Goal: Contribute content: Contribute content

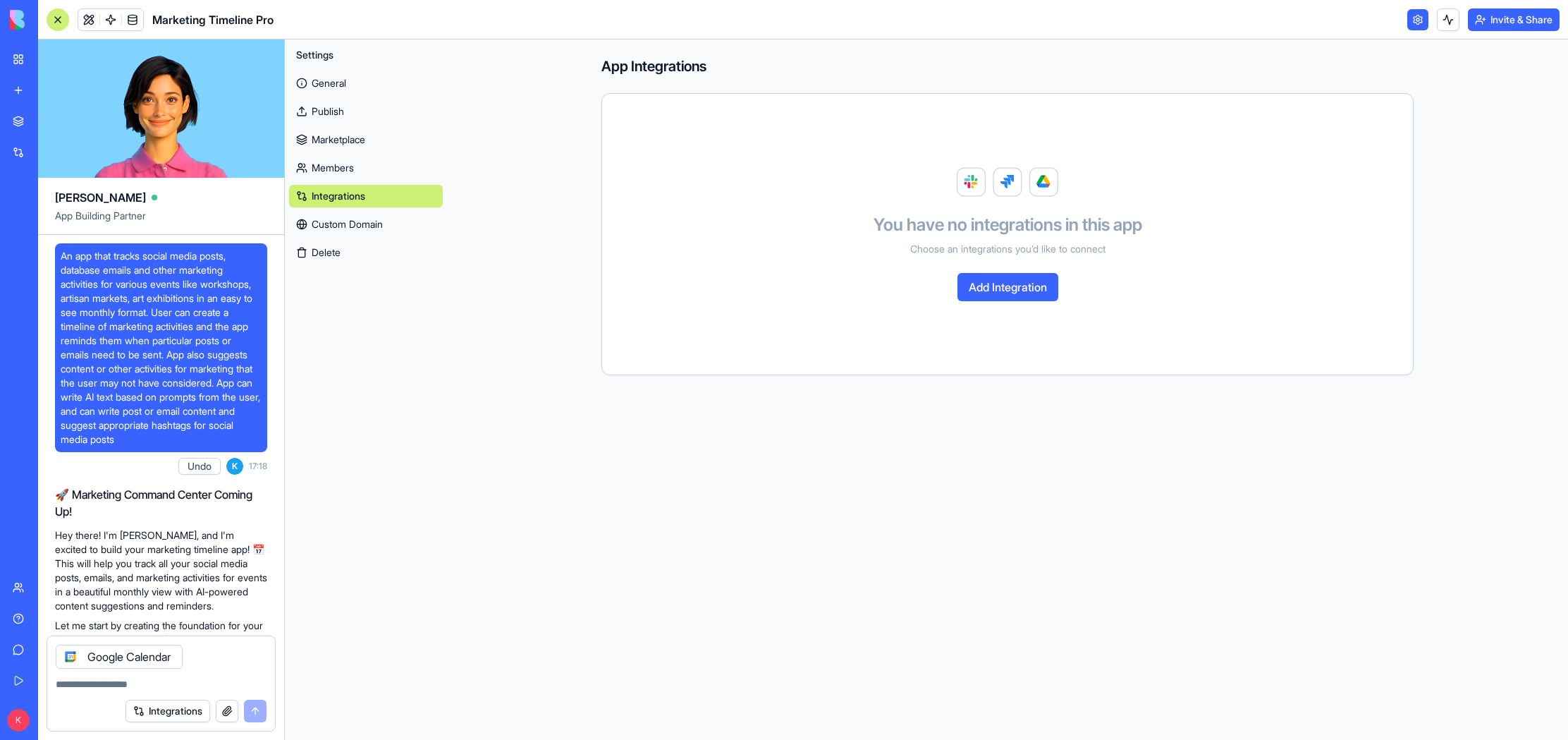
scroll to position [13794, 0]
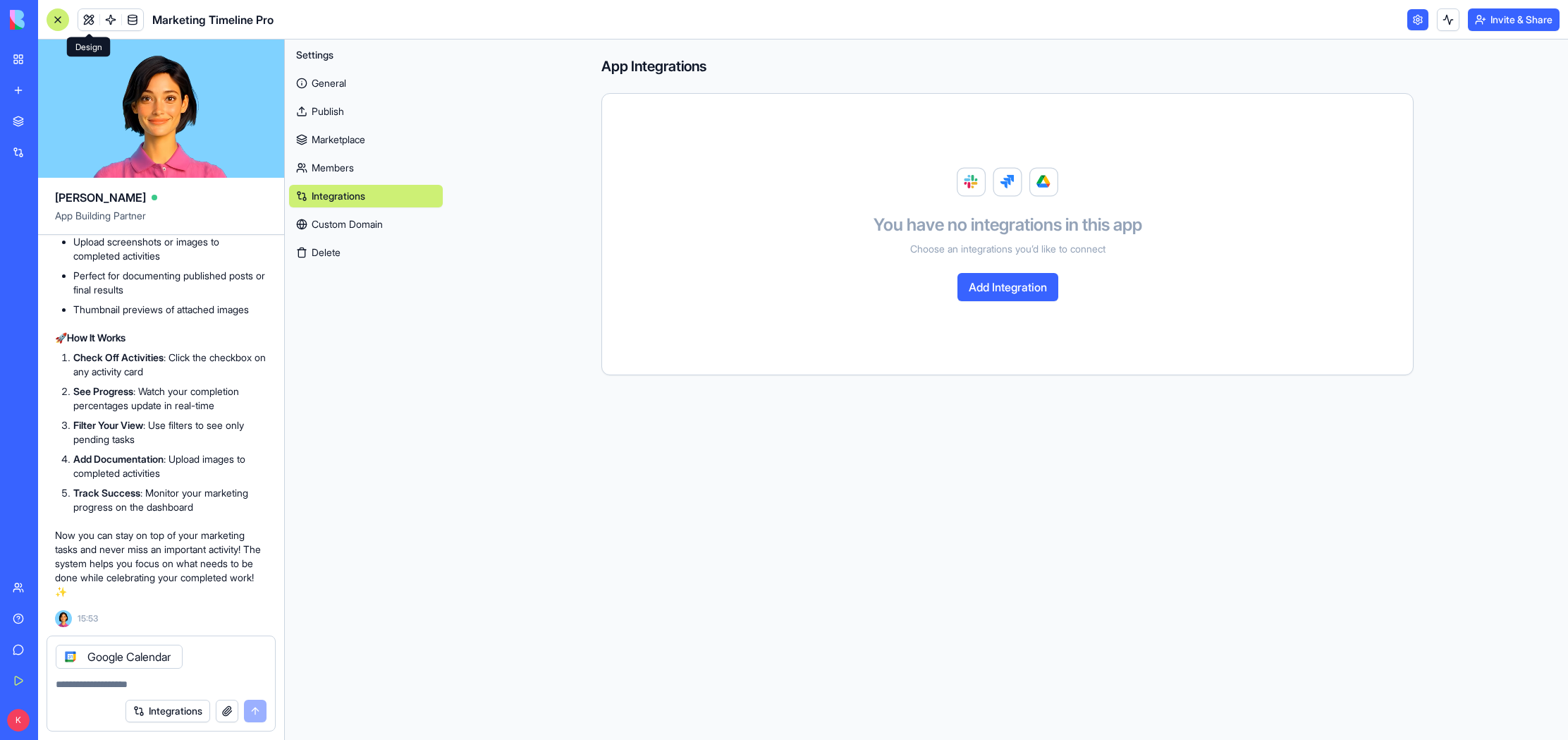
click at [88, 15] on link at bounding box center [89, 19] width 21 height 21
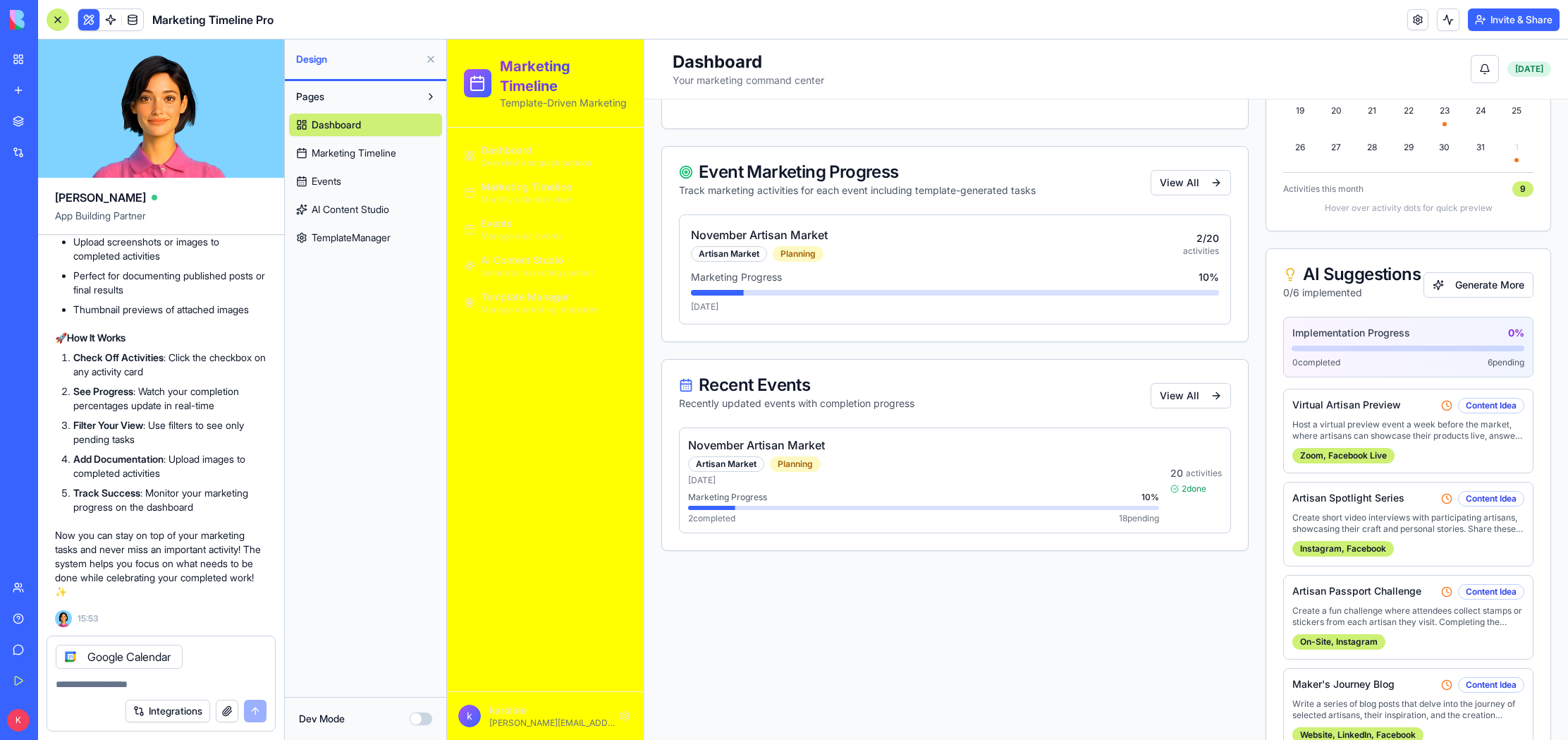
scroll to position [1084, 0]
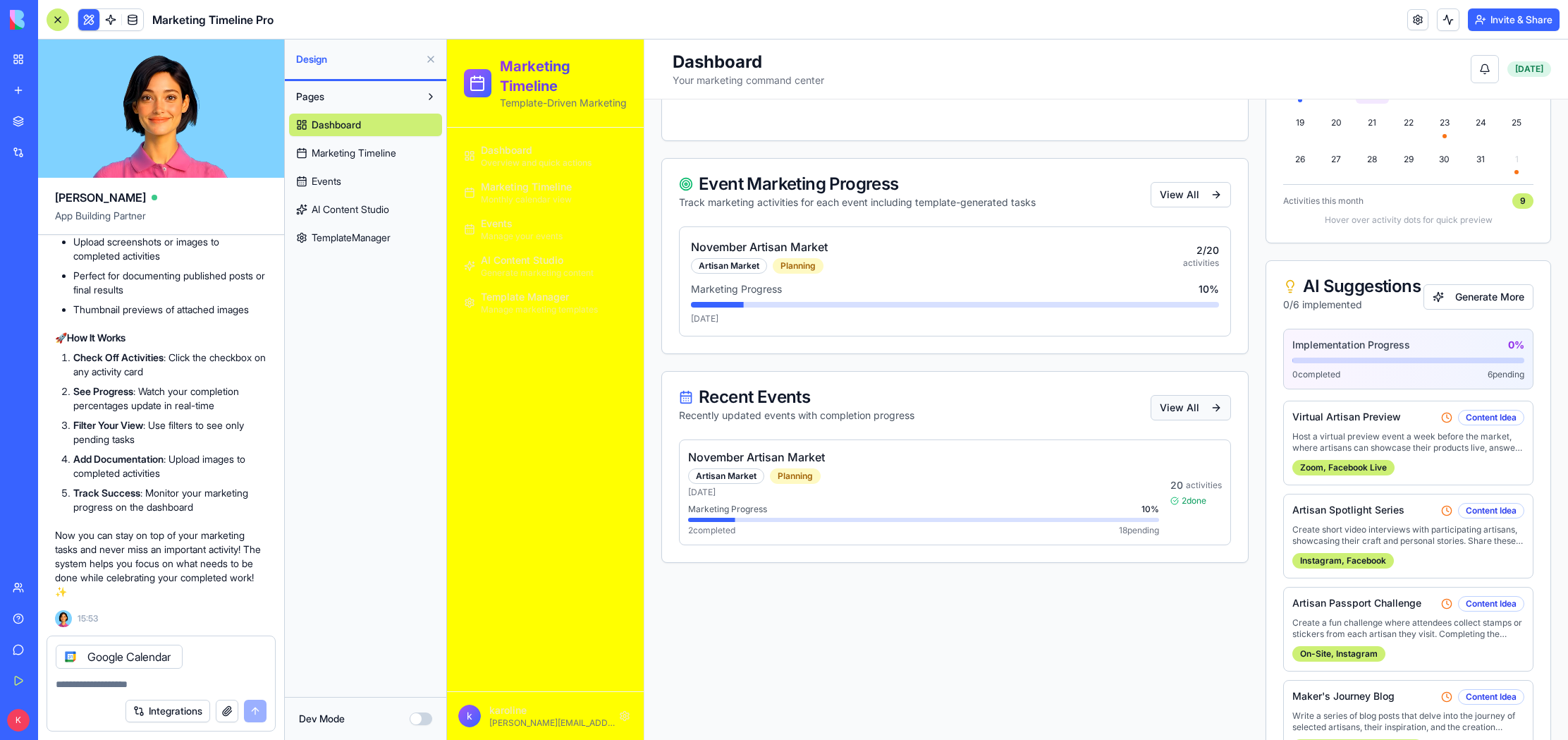
click at [1196, 406] on button "View All" at bounding box center [1190, 408] width 81 height 26
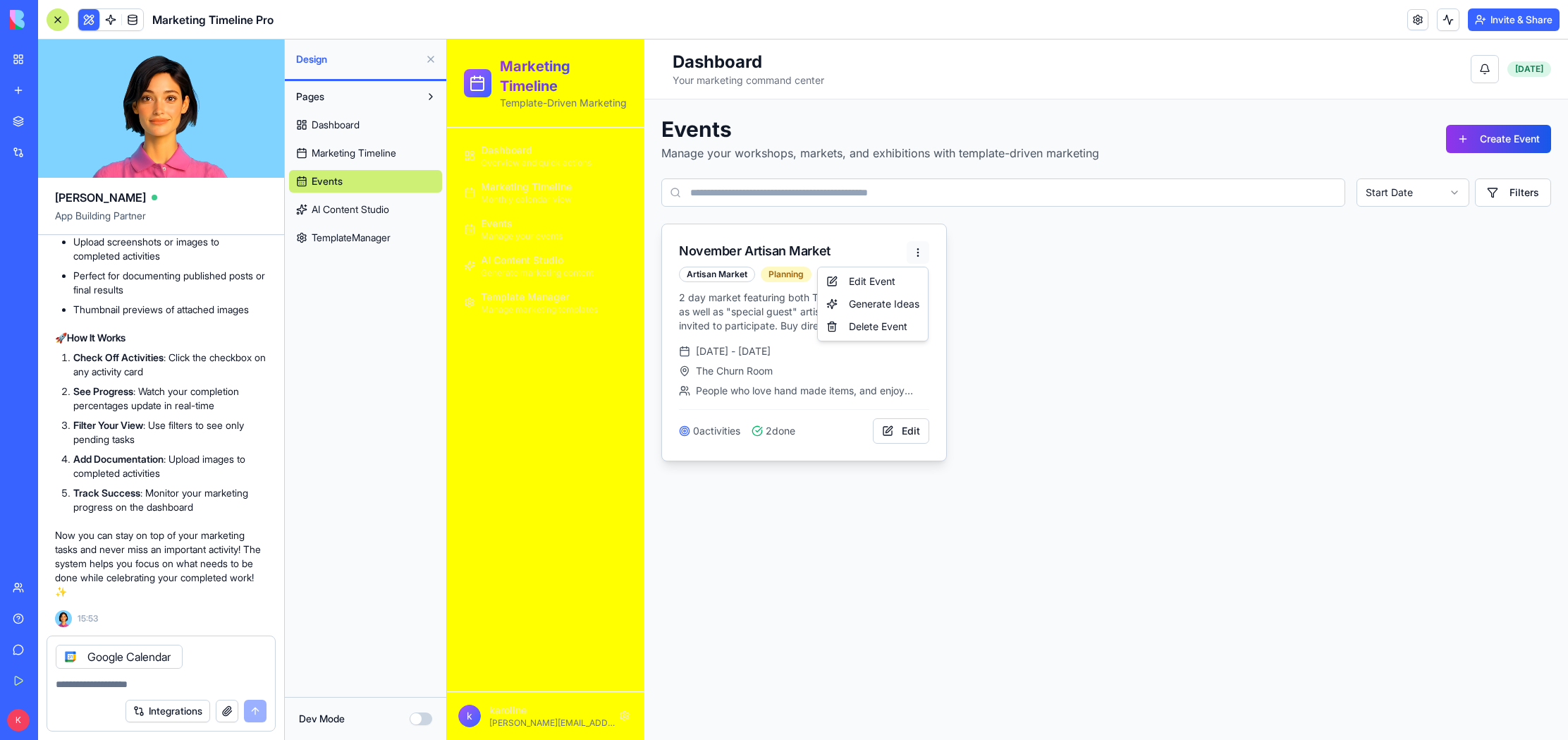
click at [919, 250] on html "Marketing Timeline Template-Driven Marketing Dashboard Overview and quick actio…" at bounding box center [1007, 389] width 1121 height 700
click at [1105, 332] on div "November Artisan Market Artisan Market Planning 2 day market featuring both The…" at bounding box center [1106, 342] width 890 height 237
click at [327, 125] on span "Dashboard" at bounding box center [335, 125] width 48 height 14
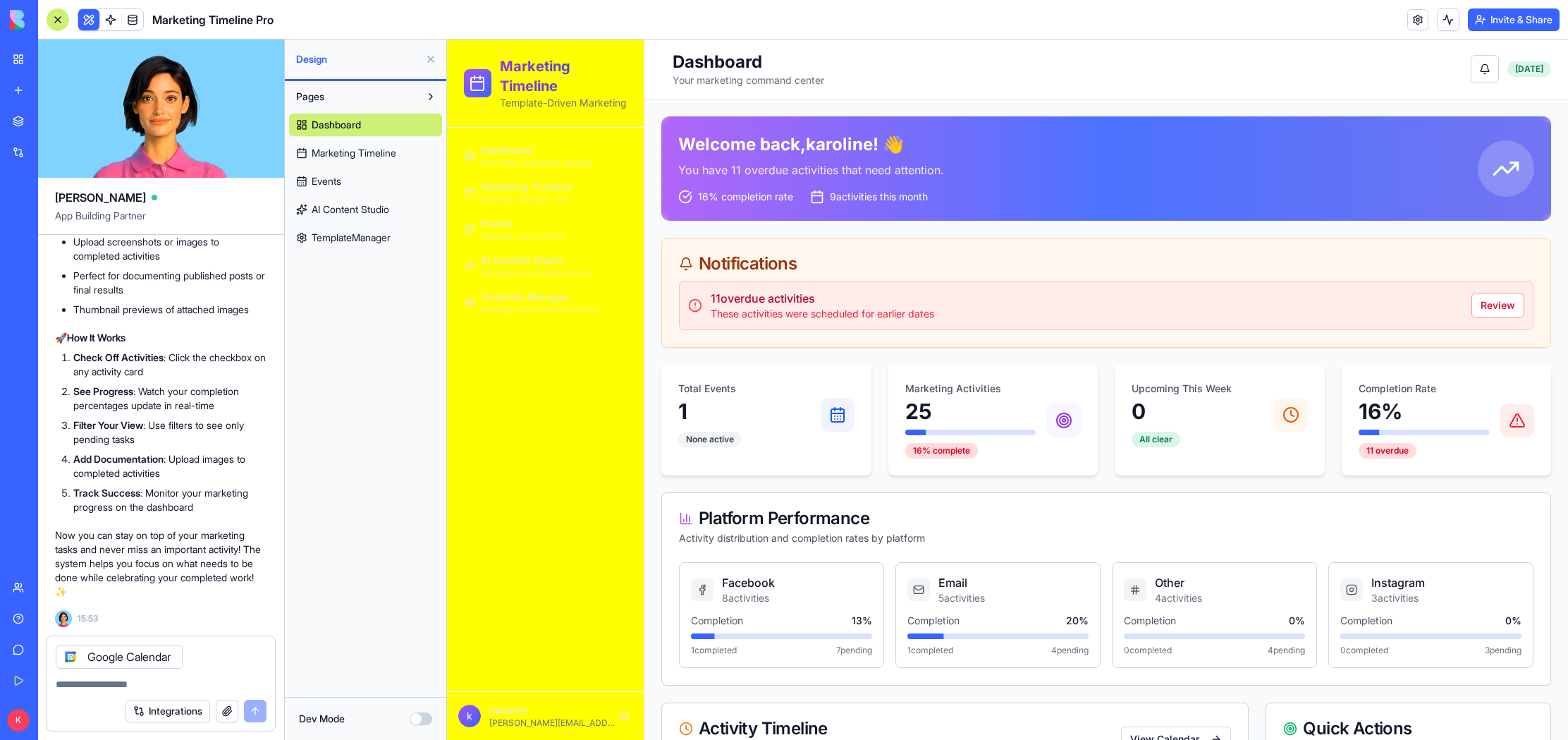
click at [375, 154] on span "Marketing Timeline" at bounding box center [354, 153] width 85 height 14
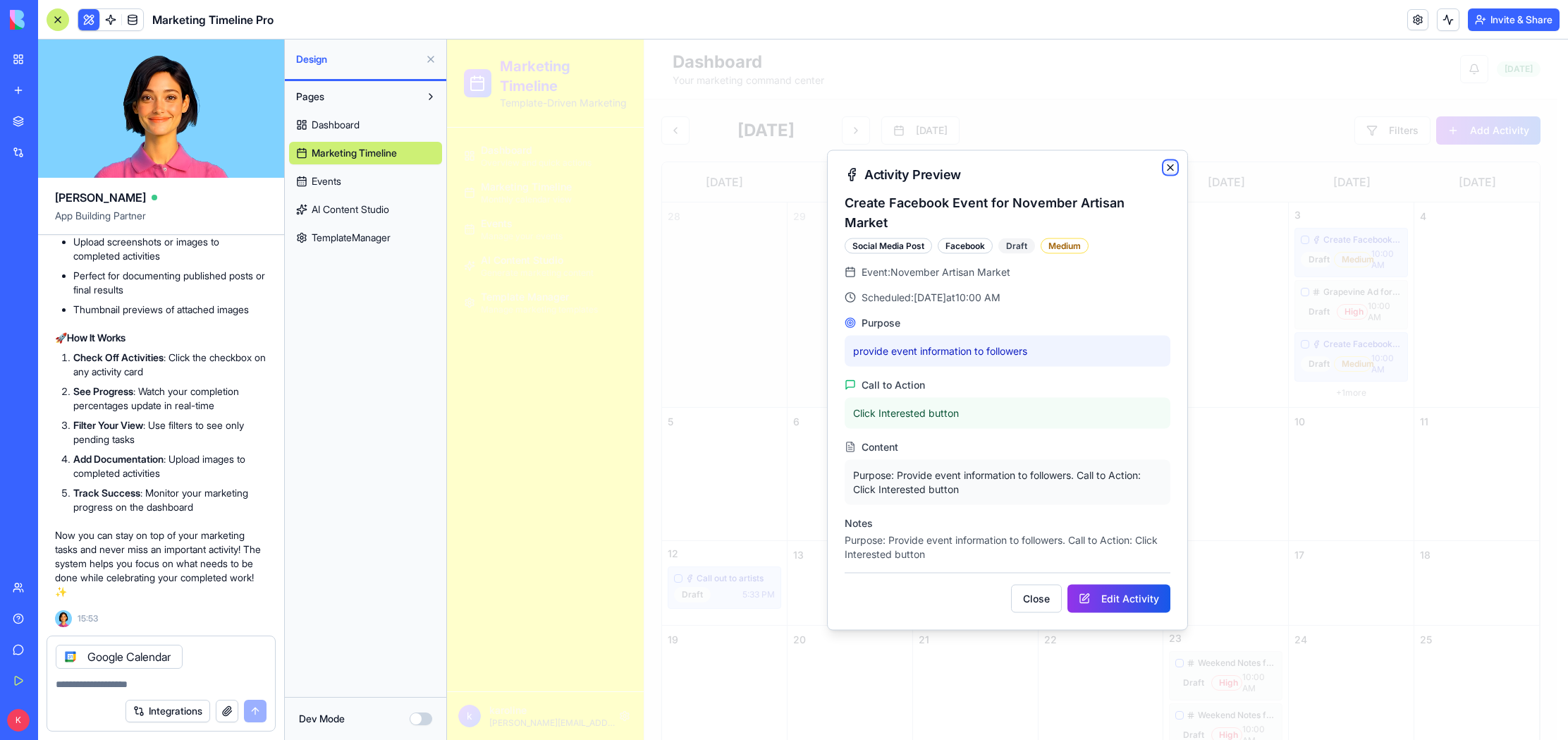
click at [1169, 173] on icon "button" at bounding box center [1170, 167] width 11 height 11
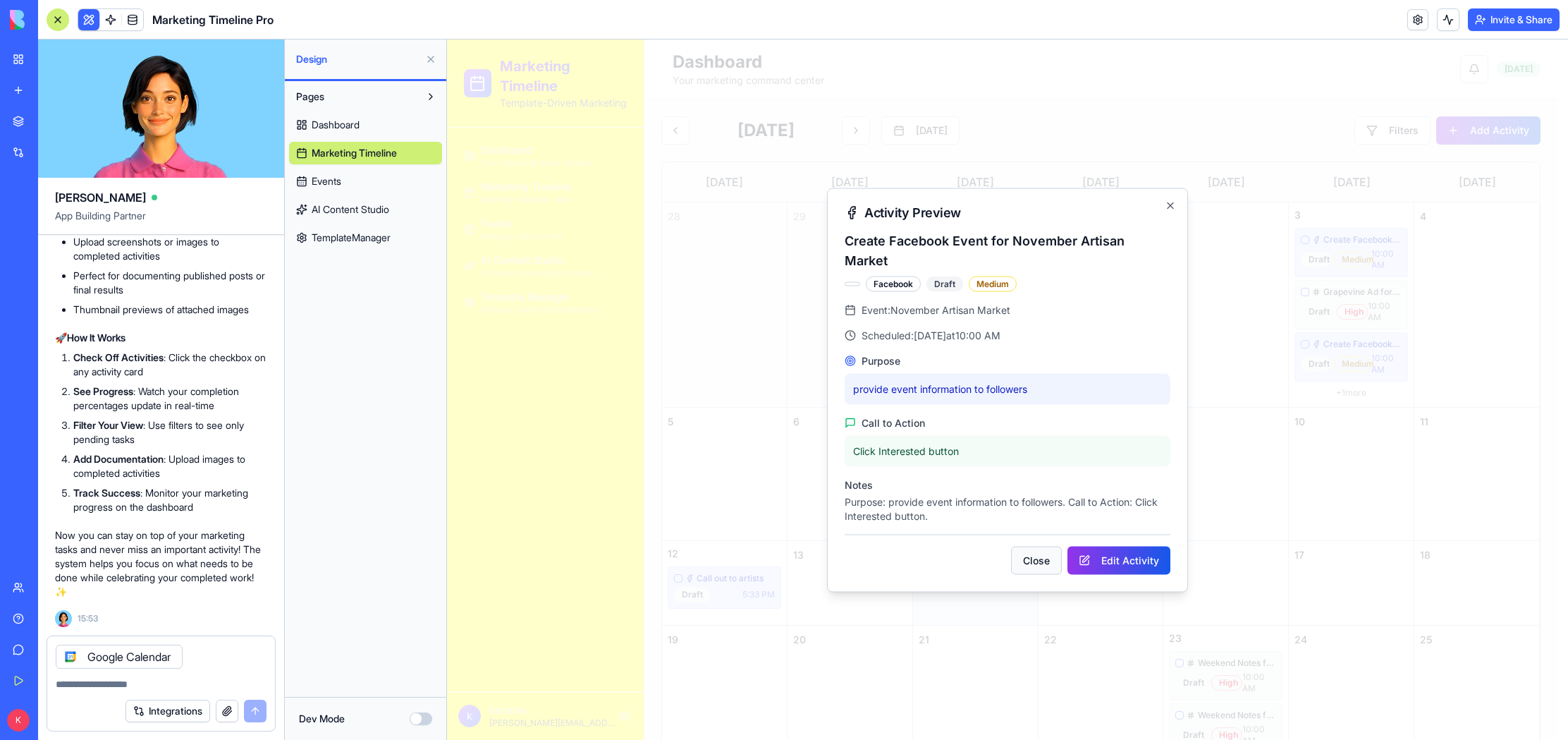
click at [1042, 546] on button "Close" at bounding box center [1037, 559] width 51 height 28
click at [851, 281] on div at bounding box center [851, 283] width 15 height 4
click at [1171, 209] on icon "button" at bounding box center [1170, 205] width 11 height 11
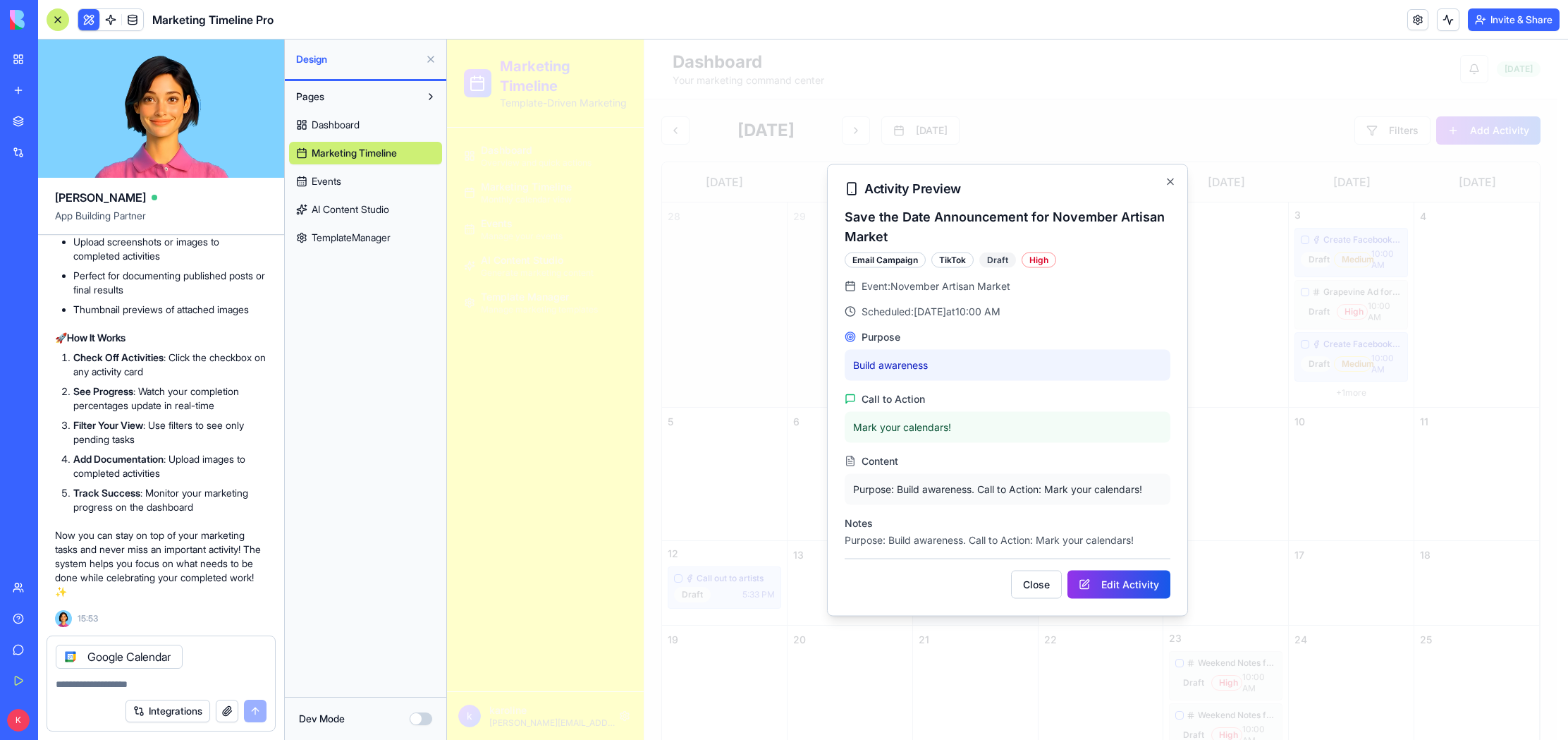
click at [207, 655] on div "Google Calendar" at bounding box center [161, 652] width 228 height 33
click at [68, 654] on icon at bounding box center [70, 656] width 6 height 6
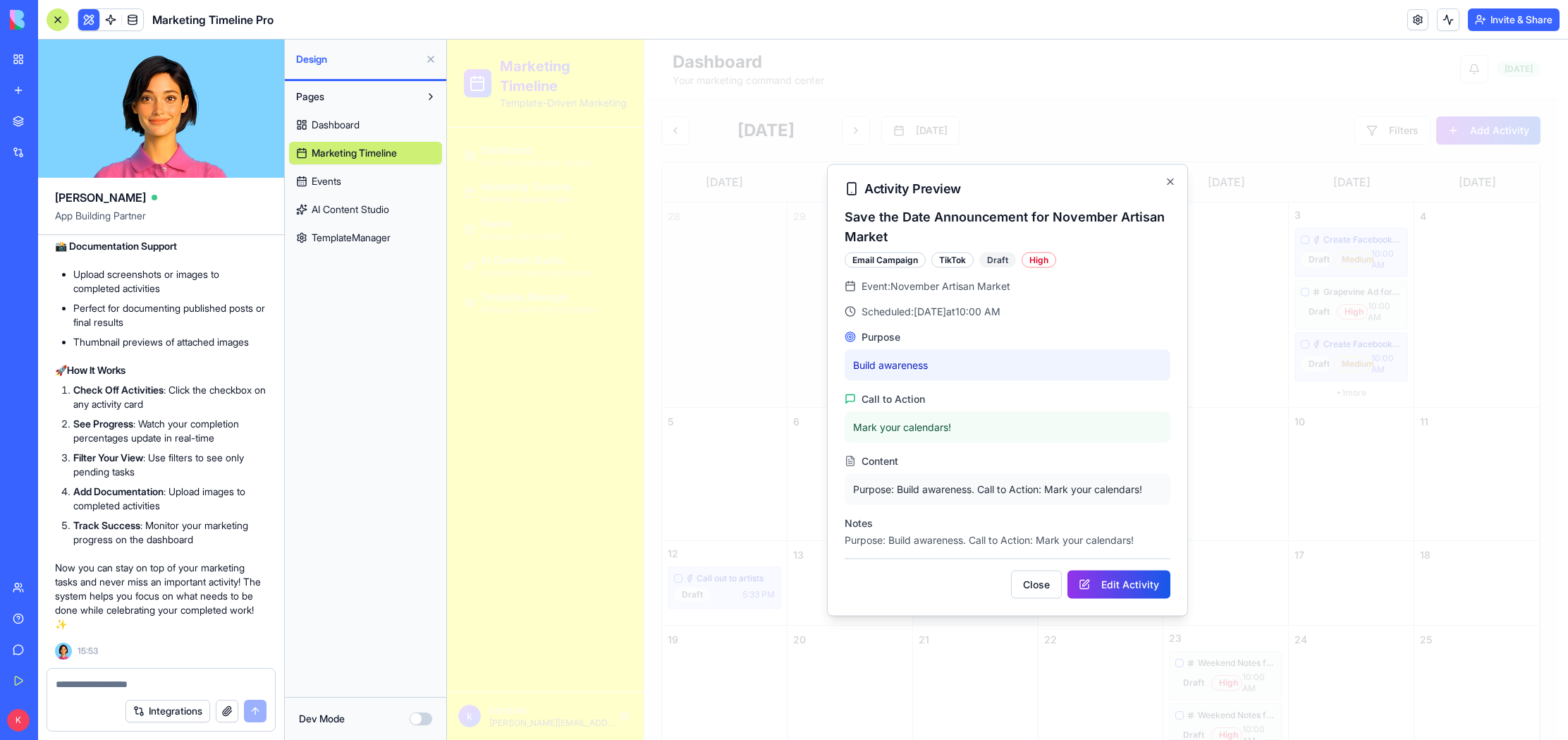
click at [109, 687] on textarea at bounding box center [161, 684] width 211 height 14
type textarea "*"
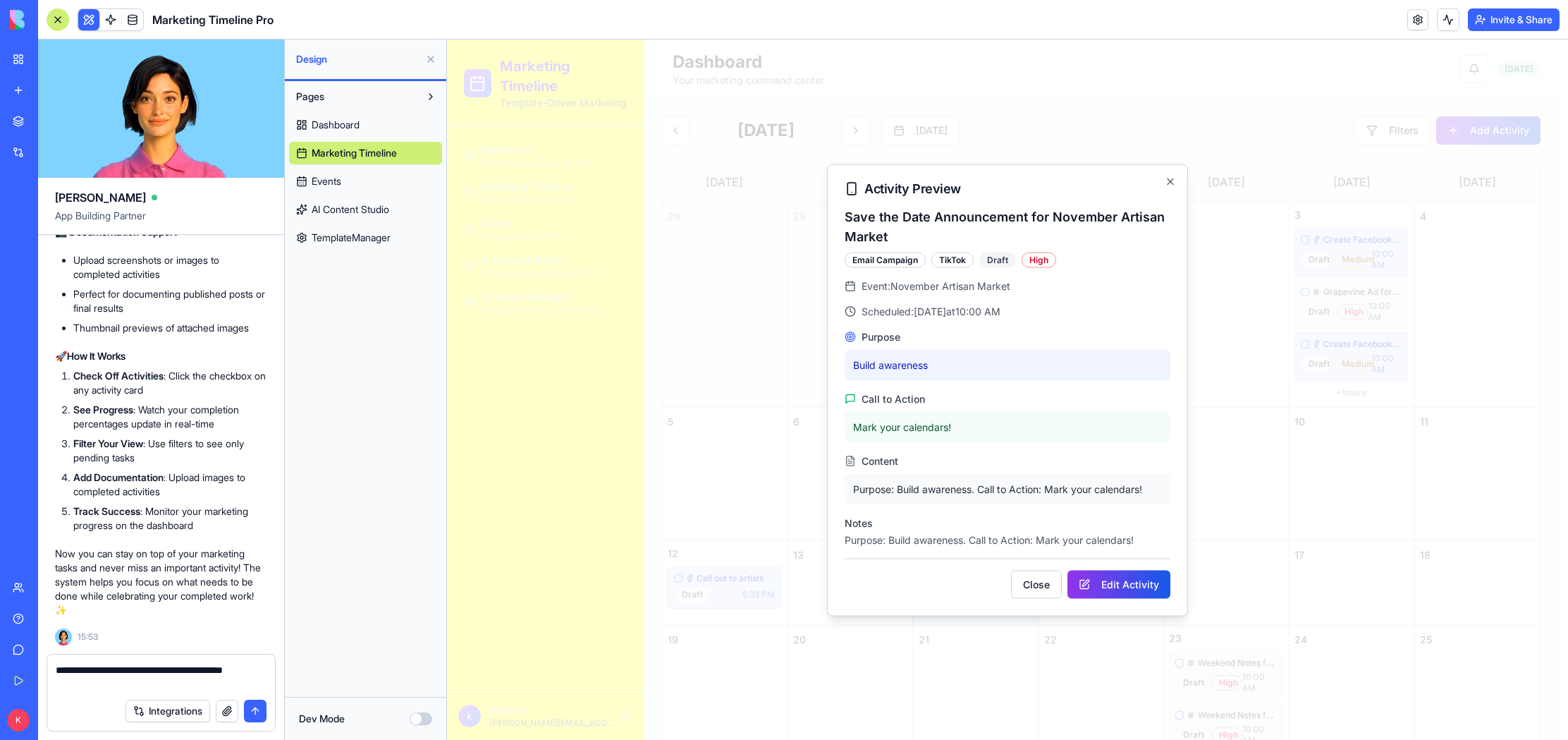
click at [56, 670] on textarea "**********" at bounding box center [161, 677] width 211 height 28
click at [147, 670] on textarea "**********" at bounding box center [161, 677] width 211 height 28
click at [253, 670] on textarea "**********" at bounding box center [161, 677] width 211 height 28
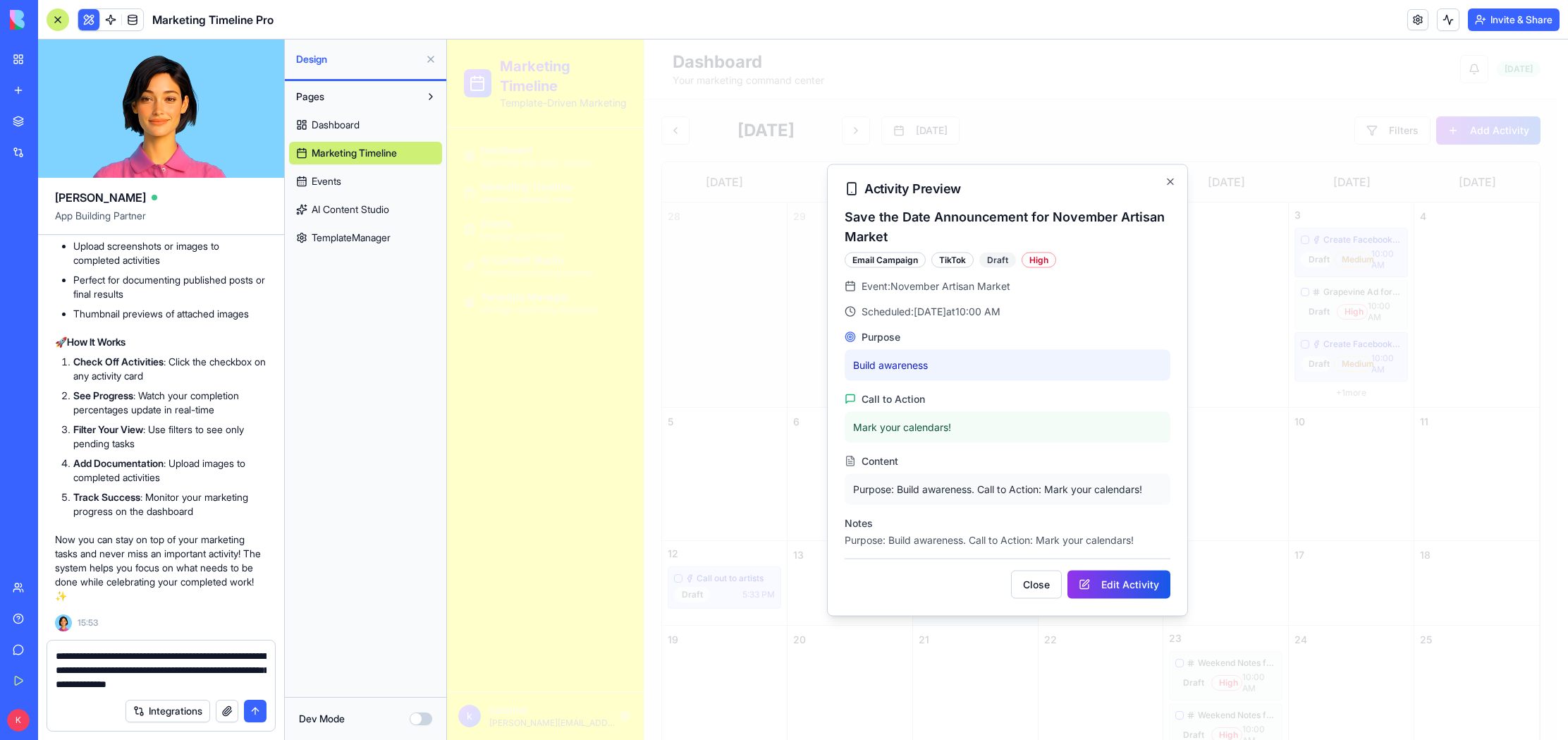
scroll to position [13794, 0]
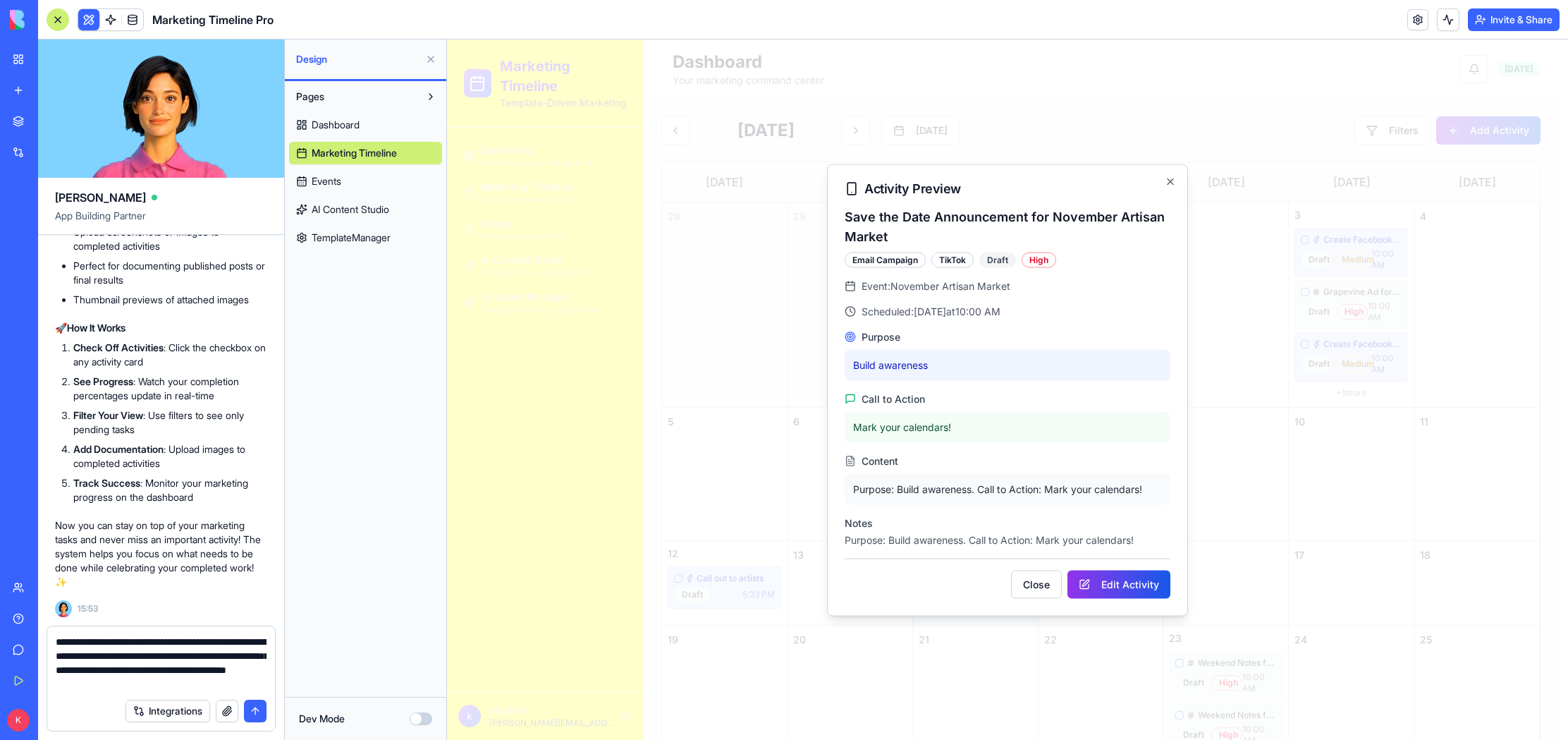
click at [251, 684] on textarea "**********" at bounding box center [161, 662] width 211 height 57
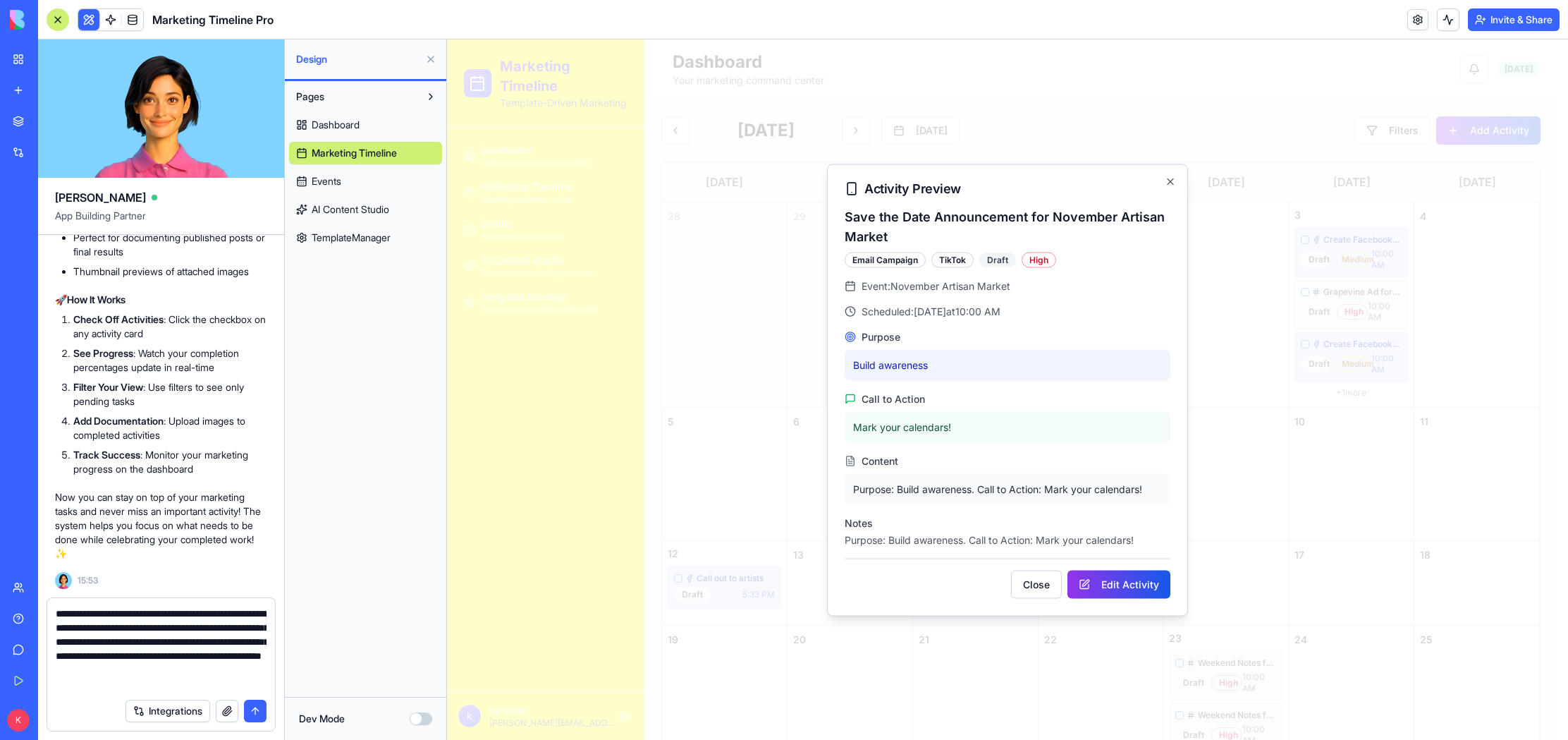
type textarea "**********"
click at [250, 716] on button "submit" at bounding box center [255, 711] width 22 height 22
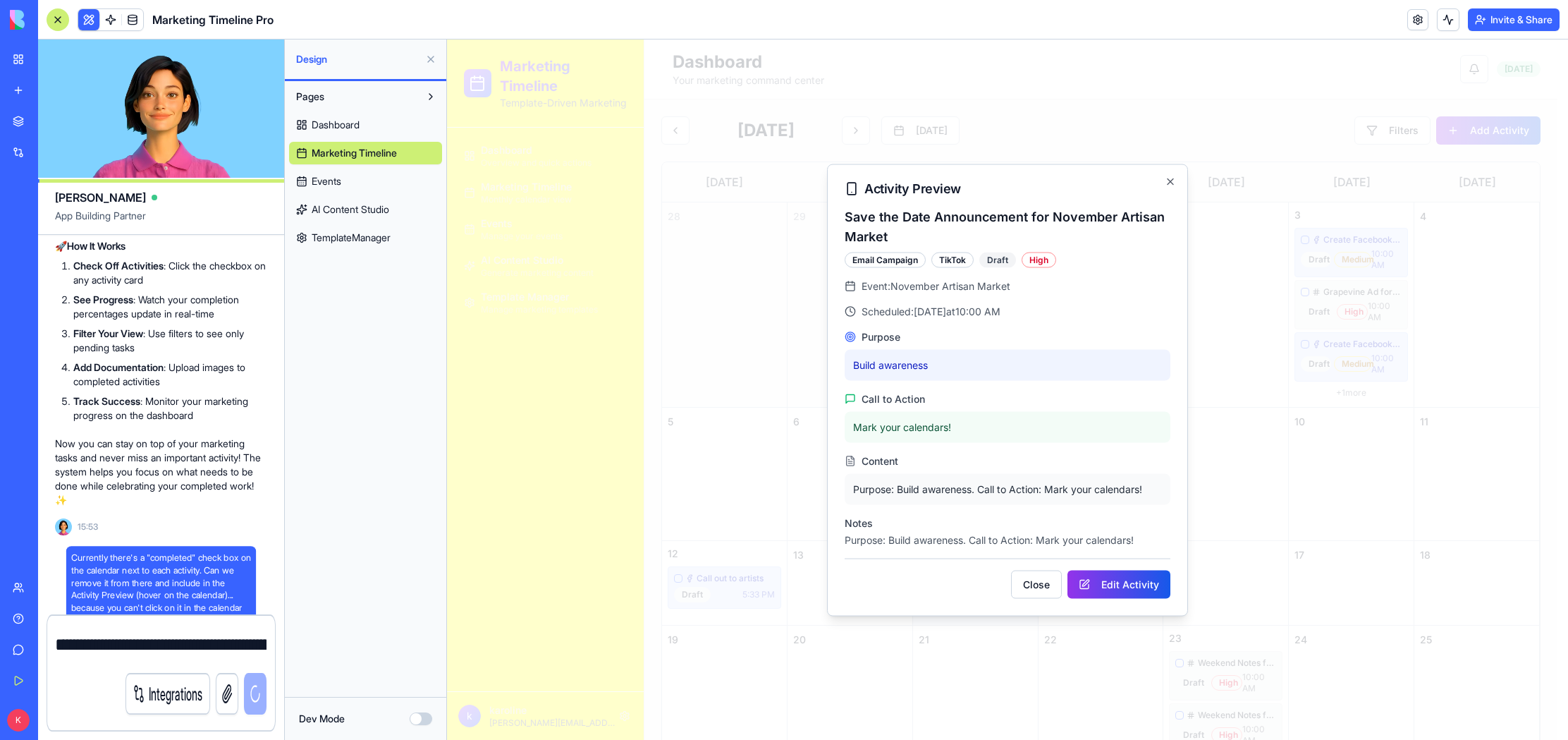
scroll to position [13886, 0]
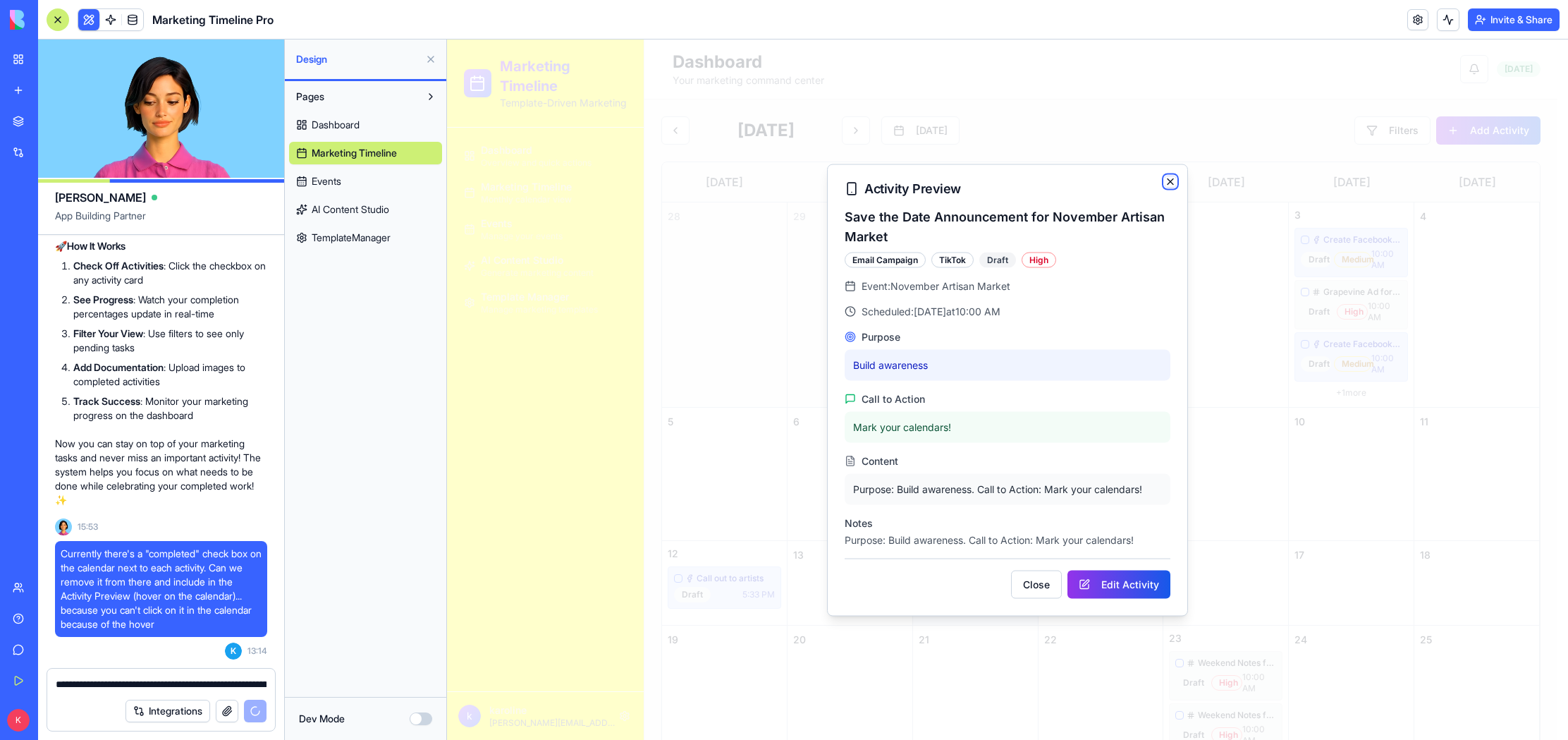
click at [1169, 177] on icon "button" at bounding box center [1170, 181] width 11 height 11
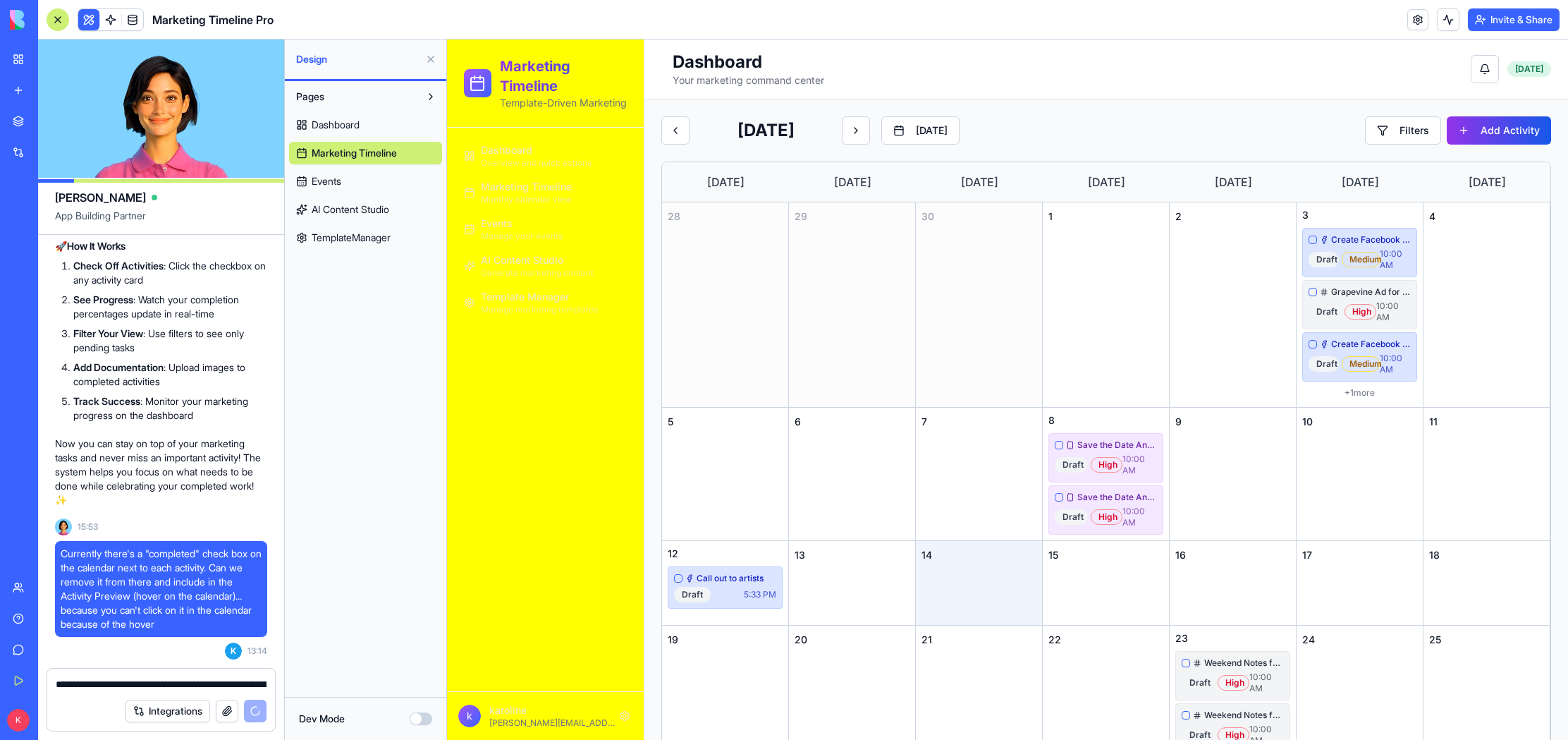
click at [329, 183] on span "Events" at bounding box center [326, 181] width 30 height 14
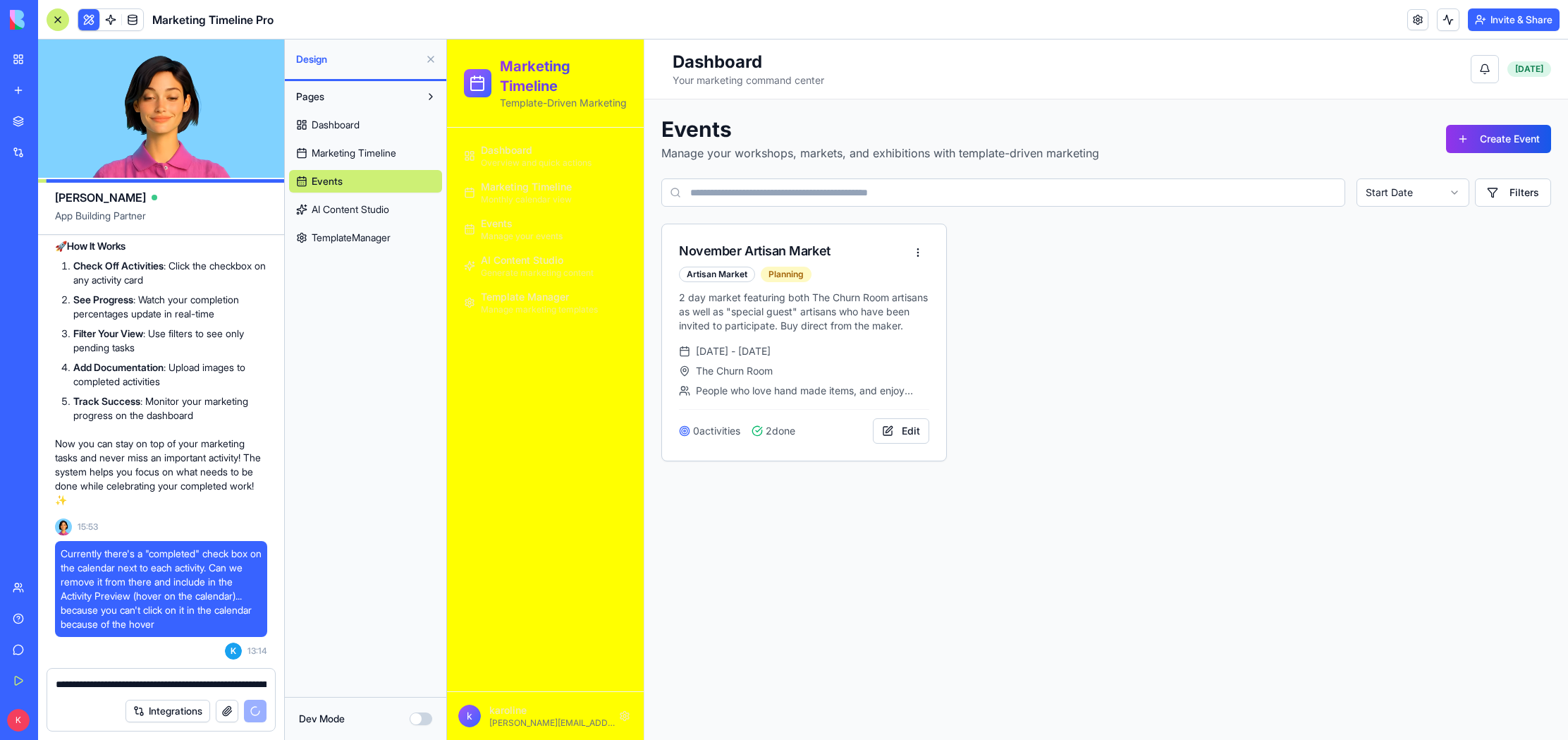
click at [342, 211] on span "AI Content Studio" at bounding box center [350, 209] width 77 height 14
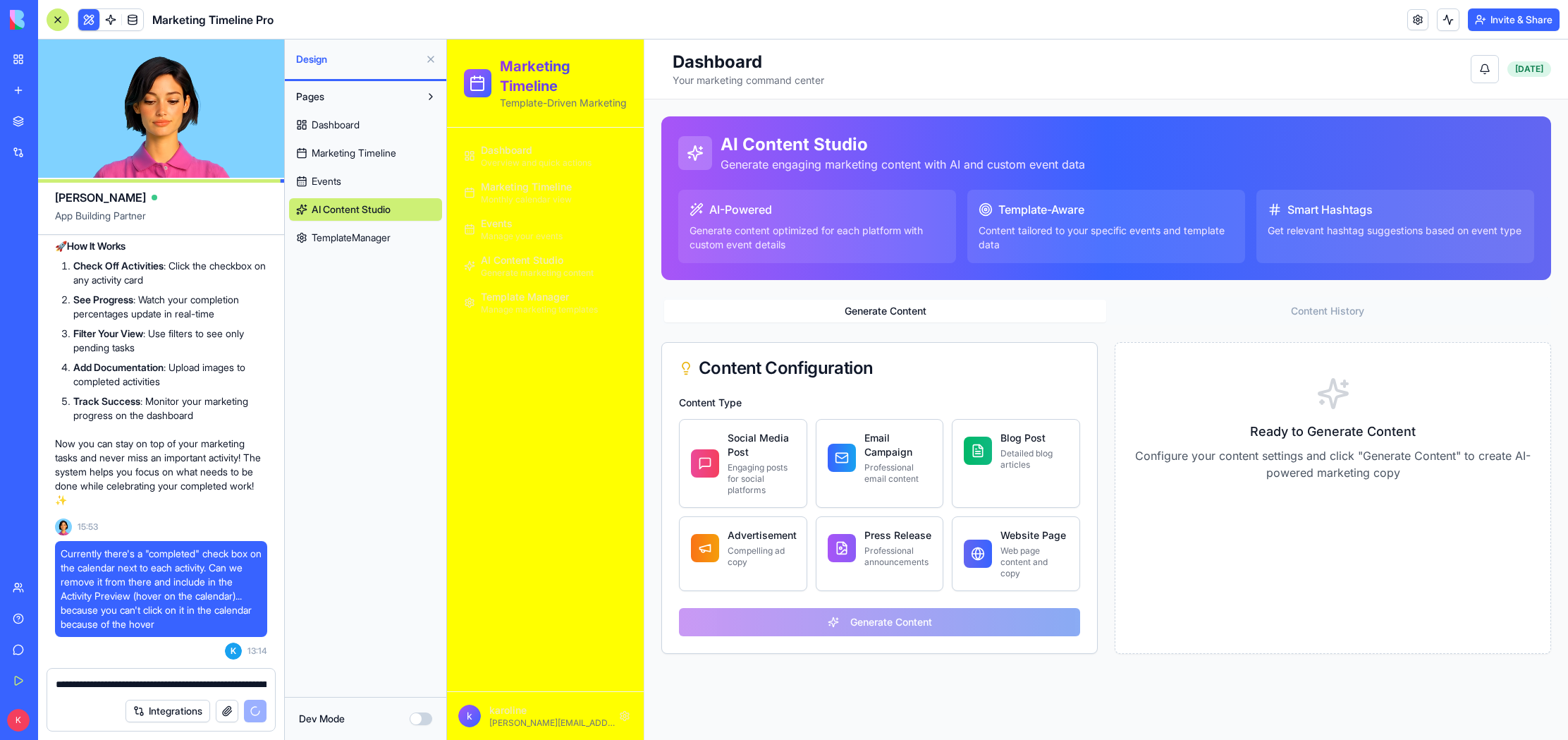
scroll to position [14726, 0]
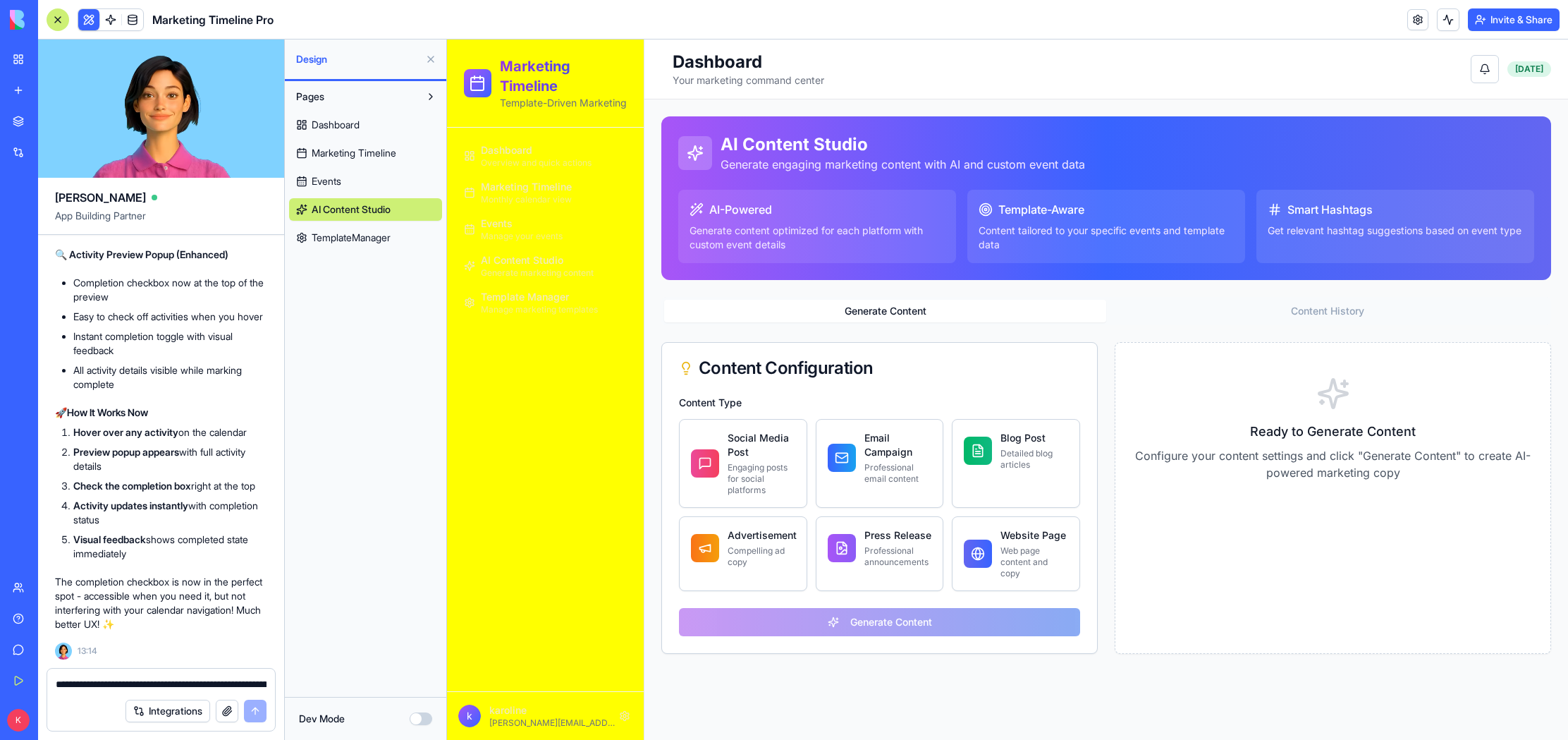
click at [351, 233] on span "TemplateManager" at bounding box center [351, 238] width 79 height 14
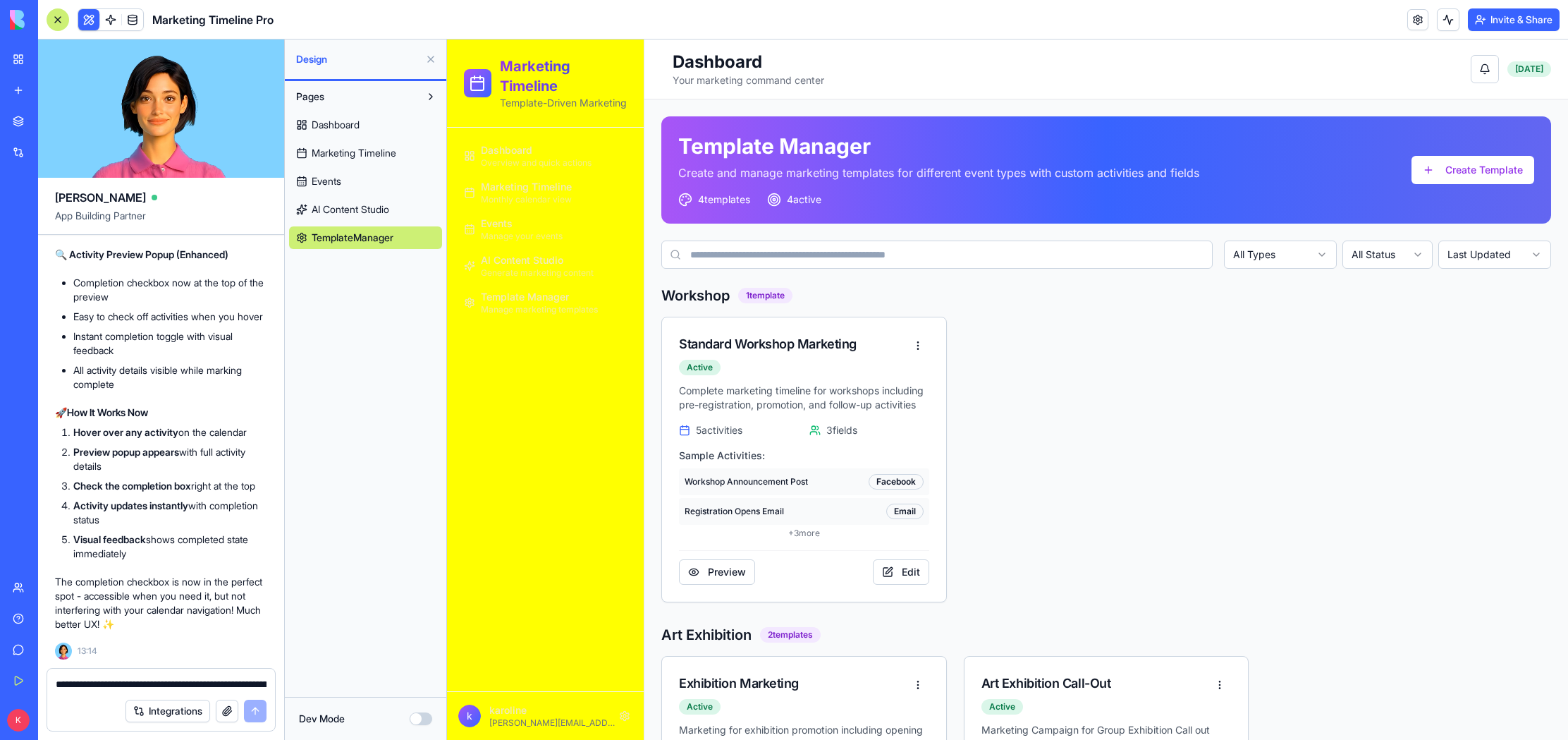
click at [355, 125] on span "Dashboard" at bounding box center [335, 125] width 48 height 14
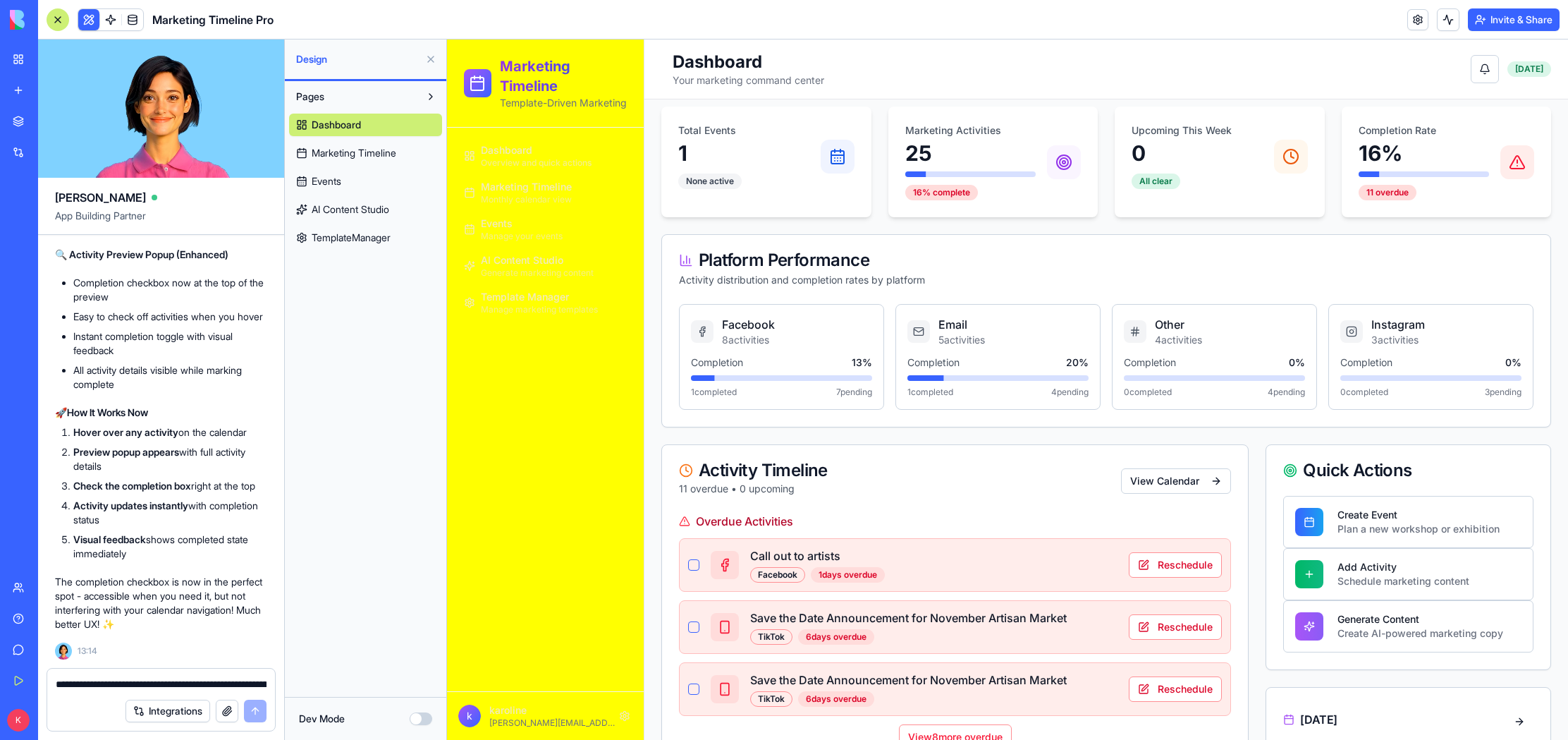
scroll to position [326, 0]
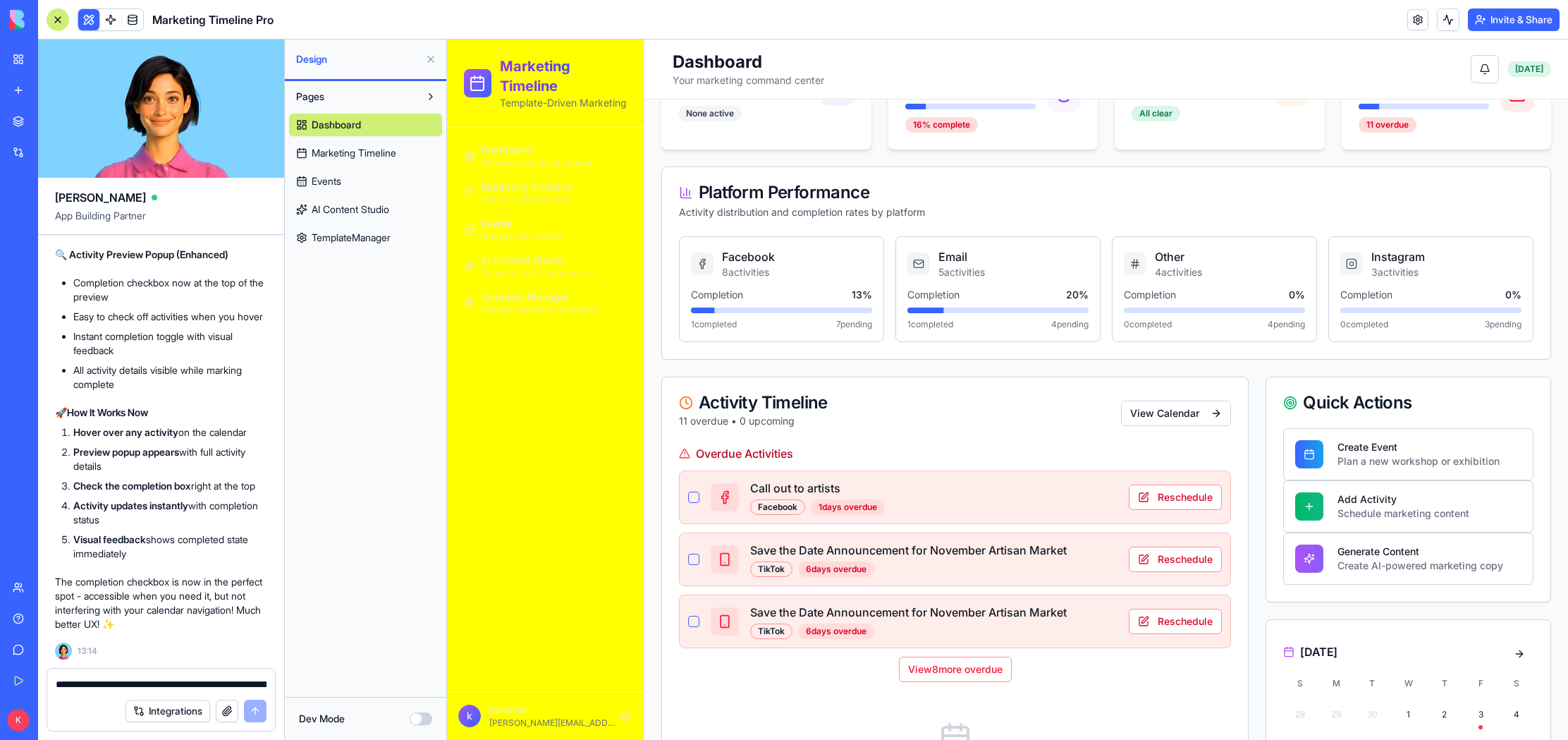
click at [344, 156] on span "Marketing Timeline" at bounding box center [354, 153] width 85 height 14
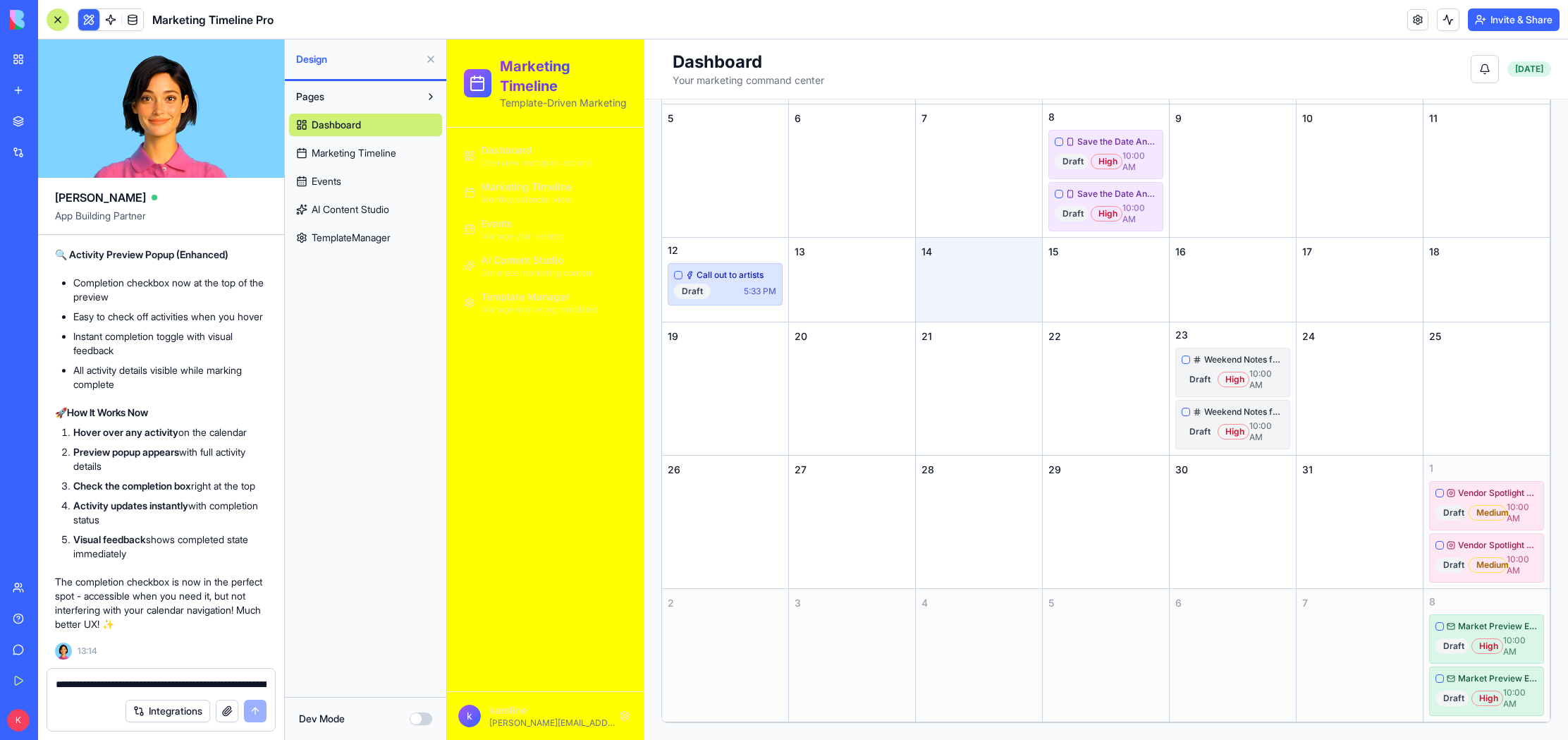
scroll to position [304, 0]
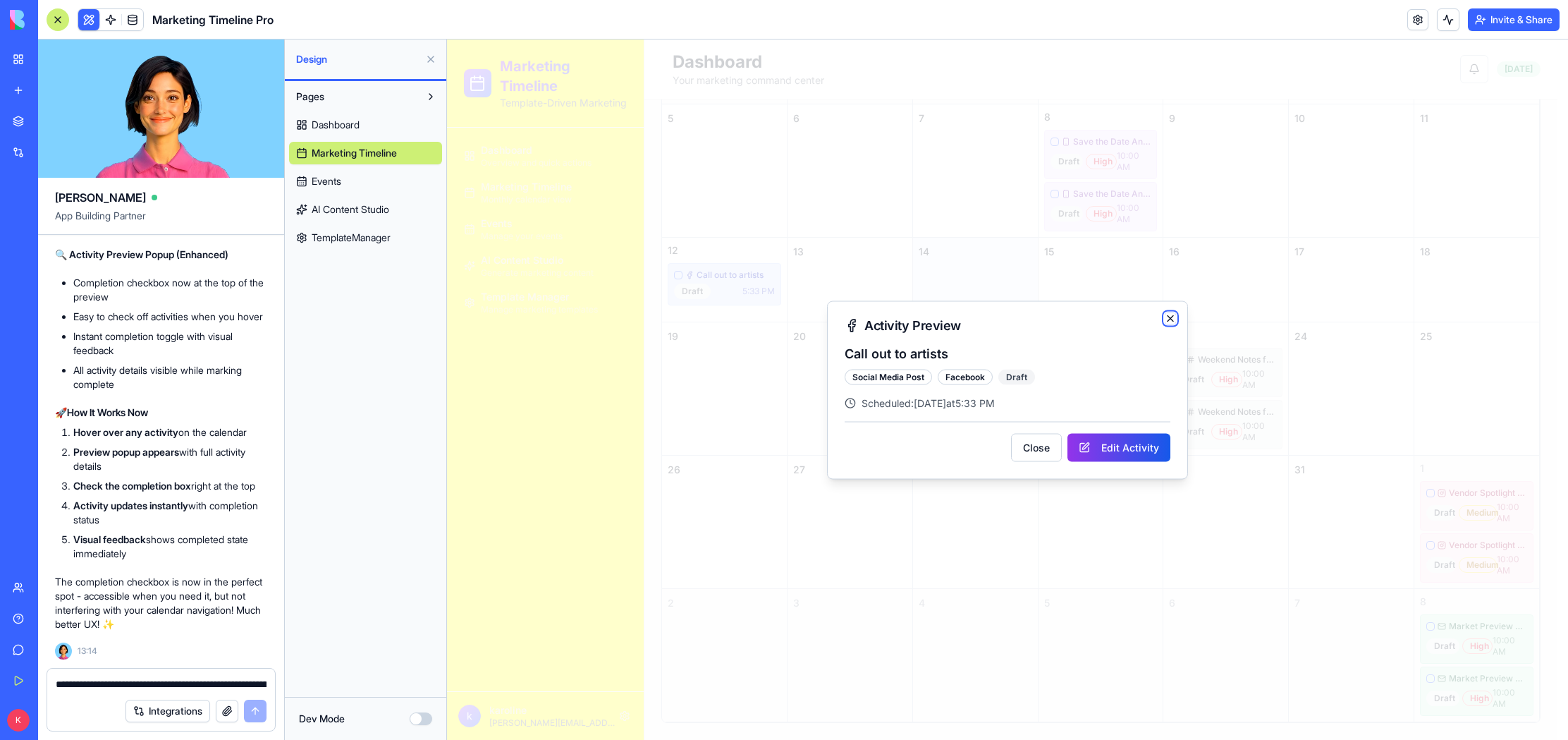
click at [1171, 312] on icon "button" at bounding box center [1170, 318] width 11 height 11
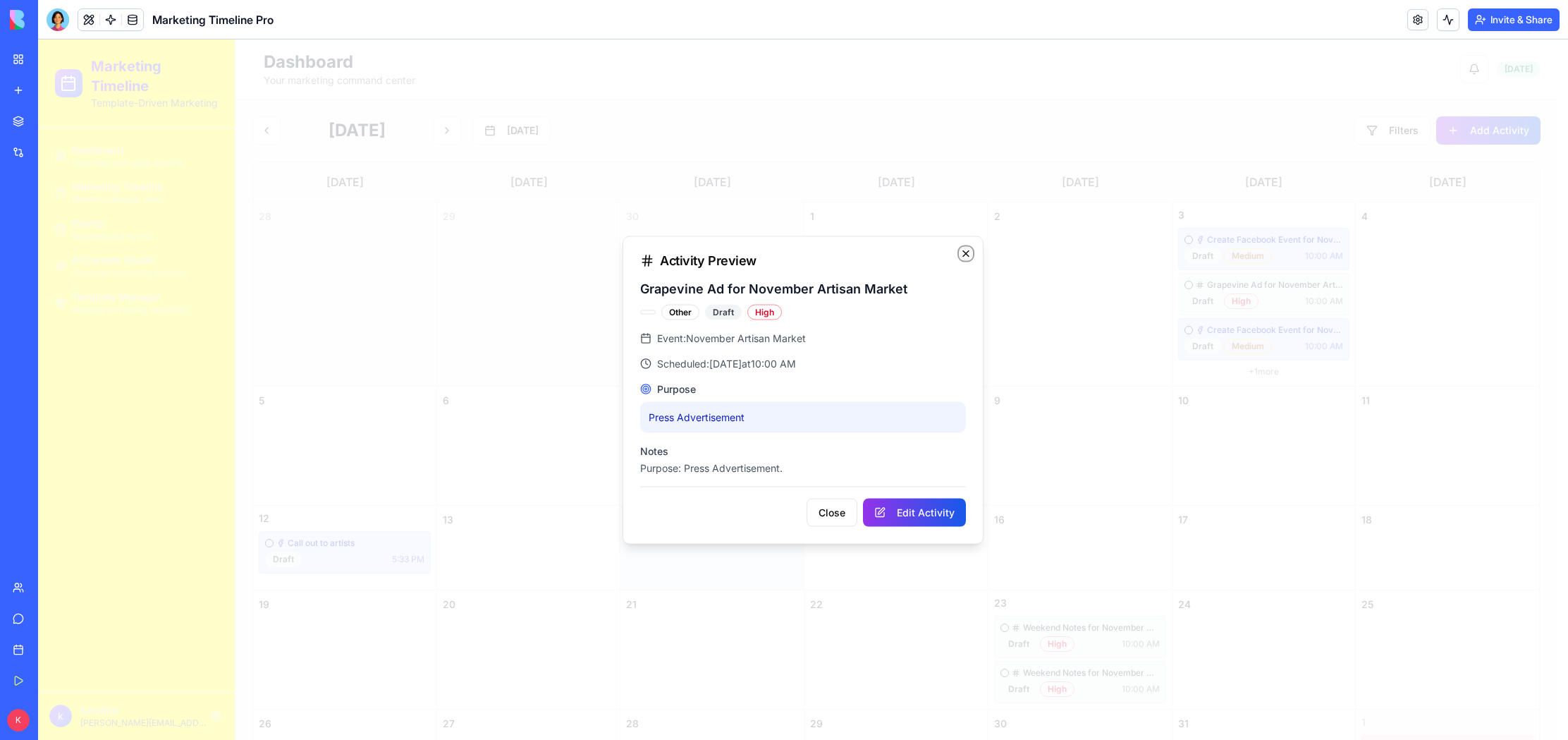
click at [963, 250] on icon "button" at bounding box center [966, 253] width 6 height 6
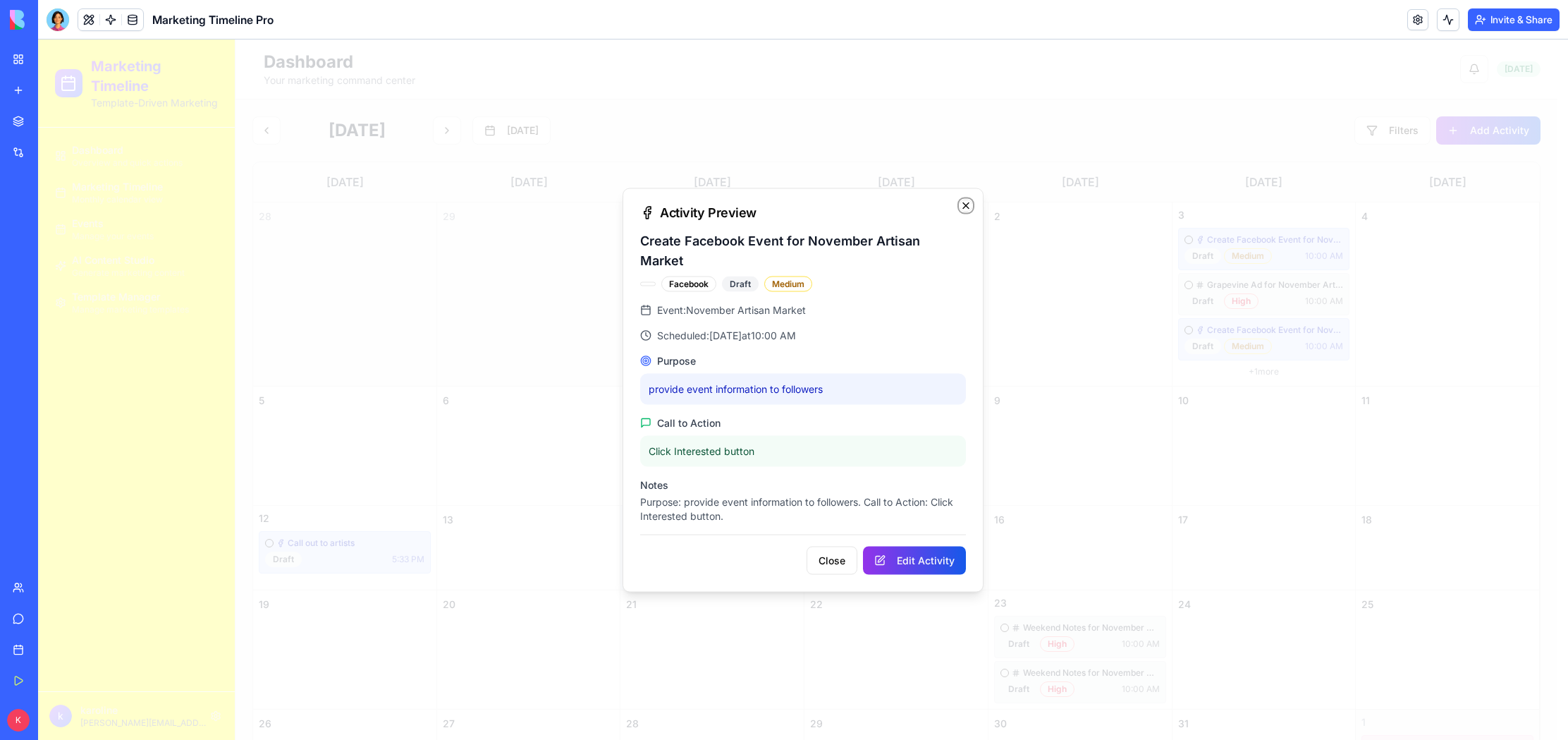
click at [970, 211] on icon "button" at bounding box center [966, 205] width 11 height 11
click at [836, 552] on button "Close" at bounding box center [832, 559] width 51 height 28
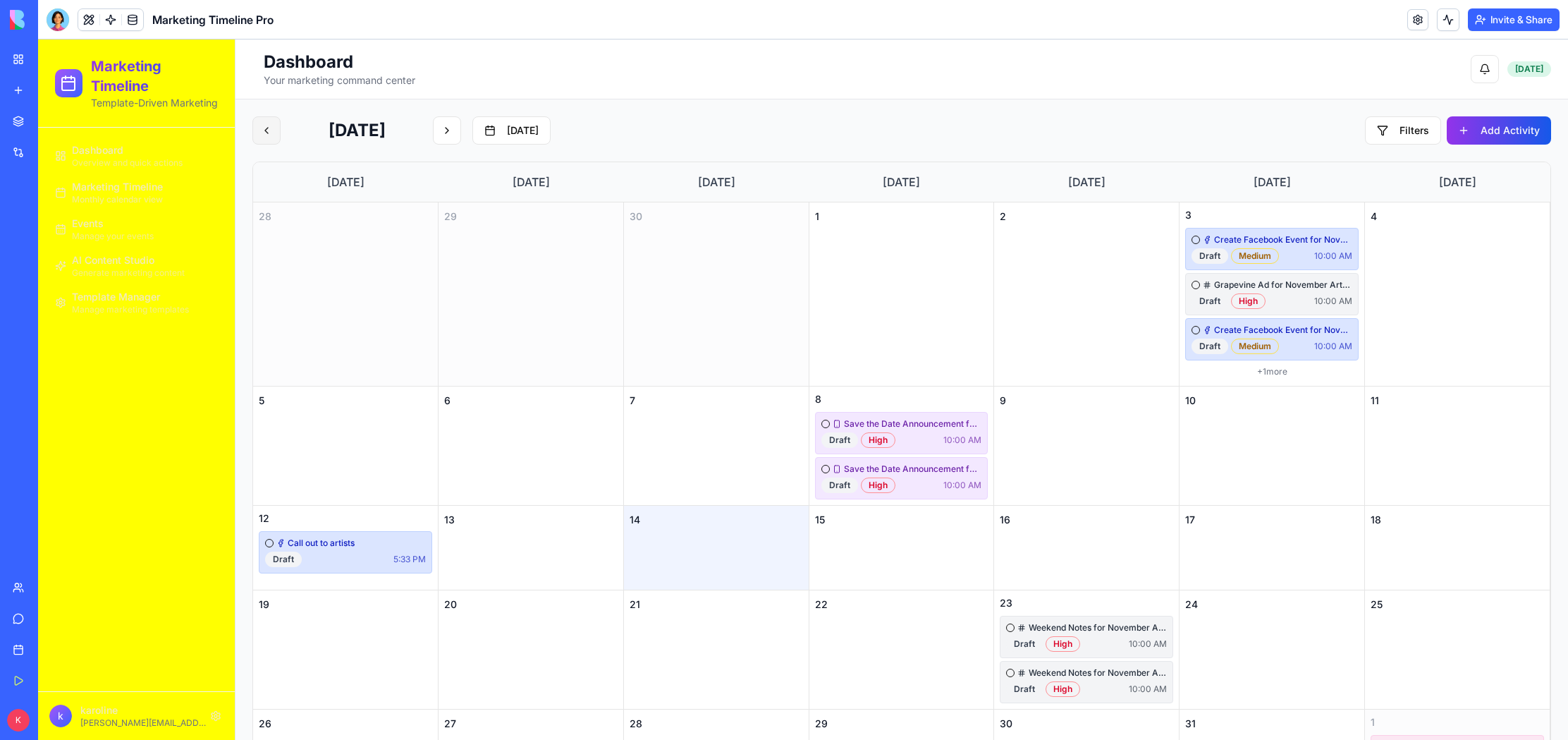
click at [258, 122] on button at bounding box center [266, 130] width 28 height 28
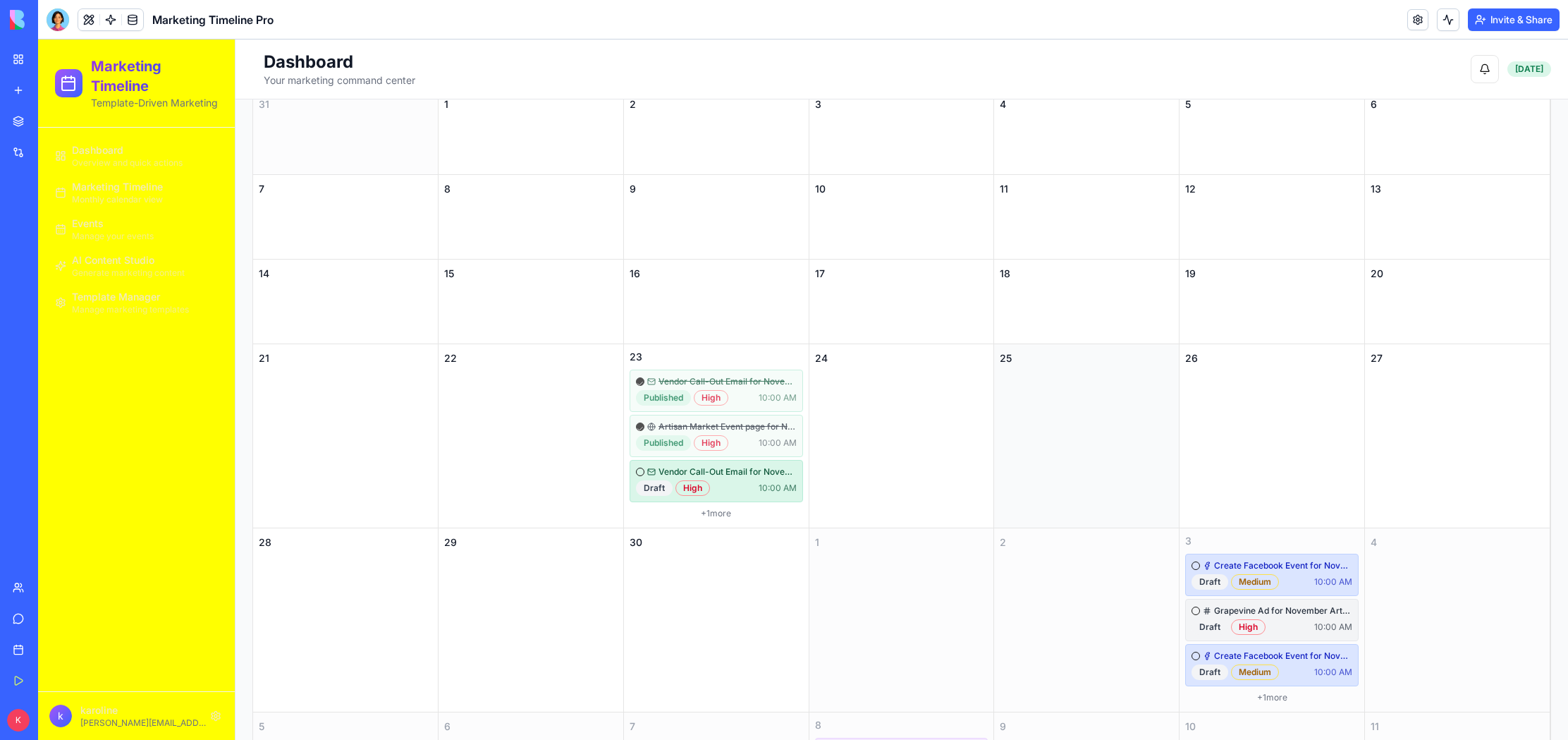
scroll to position [221, 0]
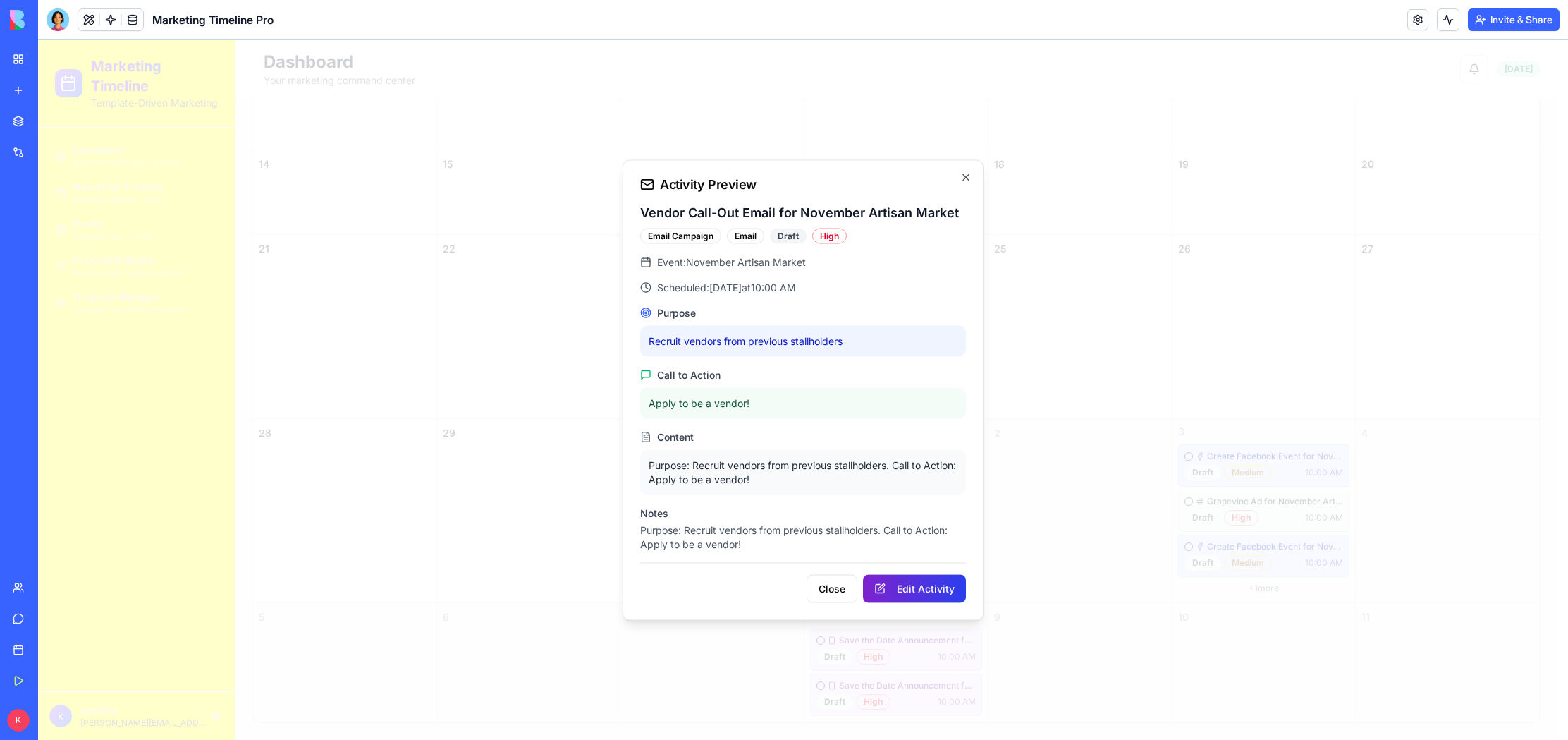
click at [895, 587] on button "Edit Activity" at bounding box center [914, 587] width 103 height 28
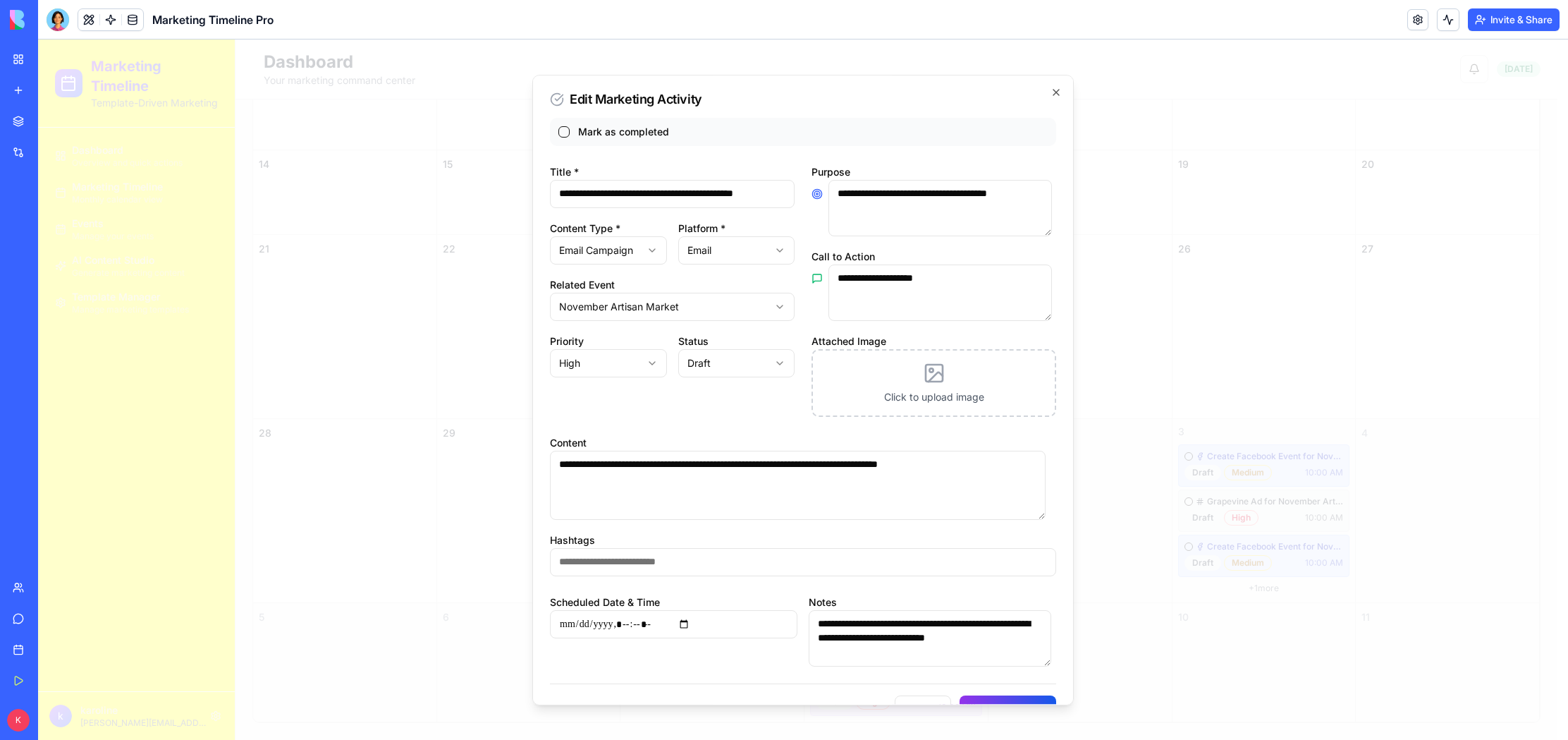
click at [564, 135] on button "button" at bounding box center [564, 132] width 11 height 11
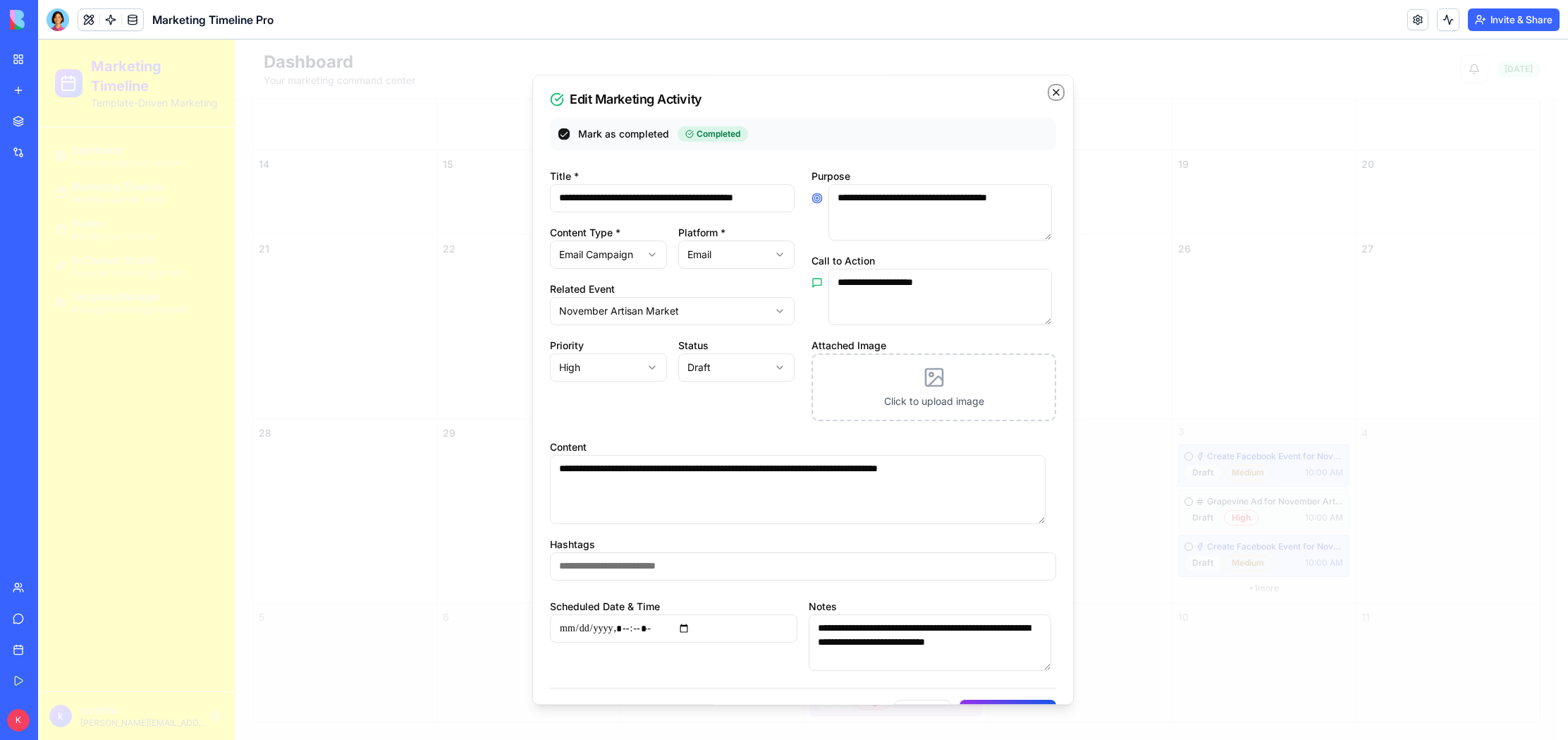
click at [1050, 93] on icon "button" at bounding box center [1056, 93] width 11 height 11
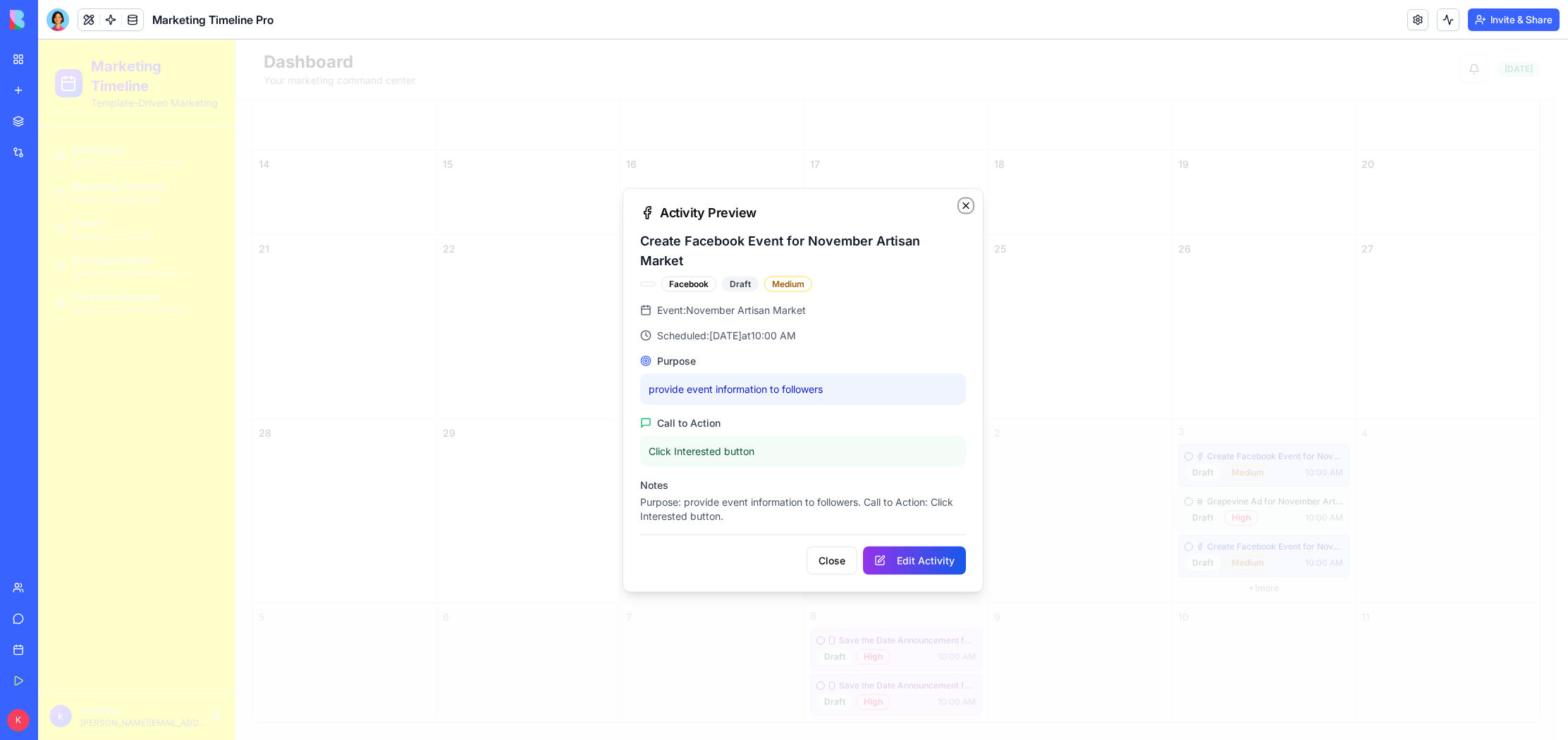
click at [967, 208] on icon "button" at bounding box center [966, 205] width 6 height 6
click at [915, 555] on button "Edit Activity" at bounding box center [914, 559] width 103 height 28
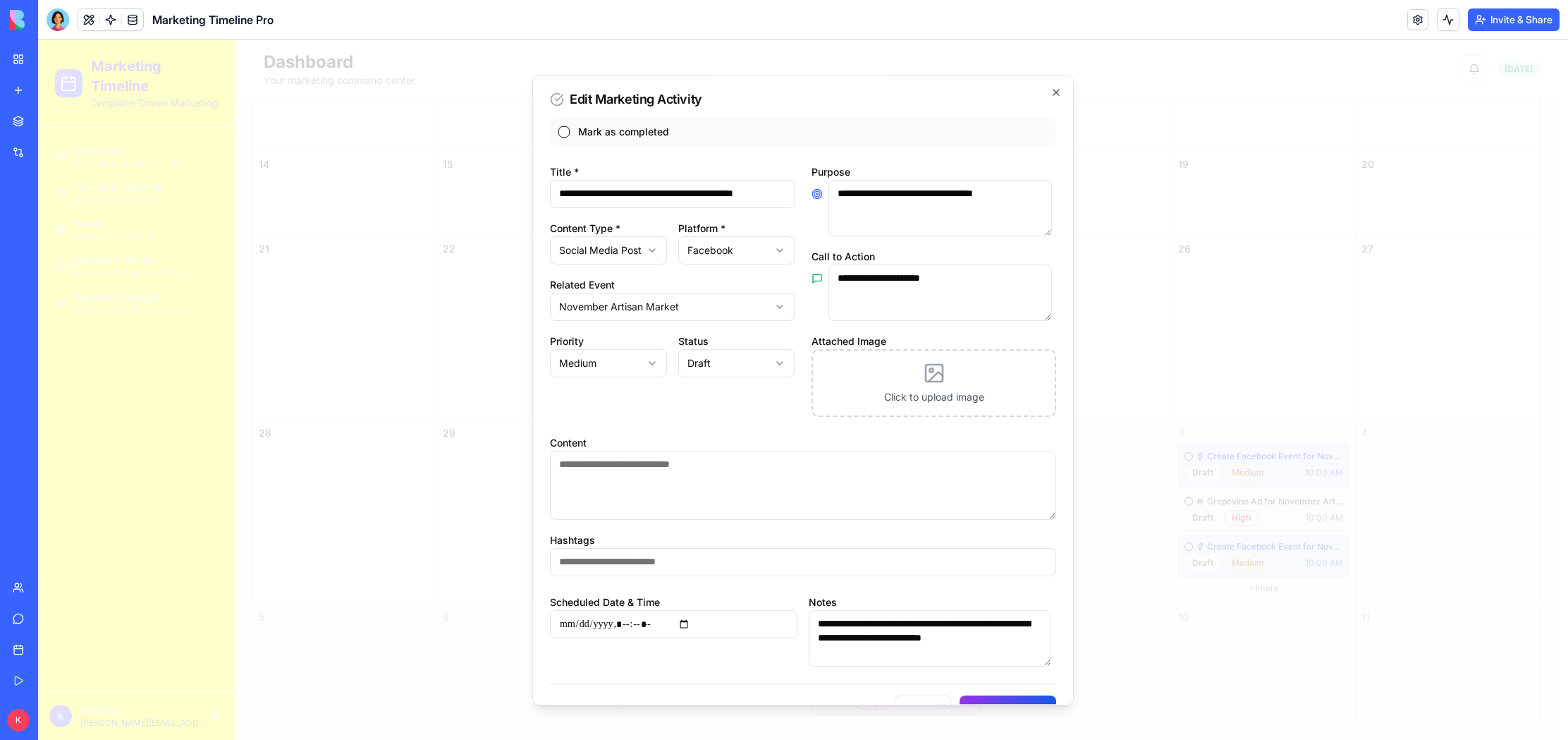
click at [567, 131] on button "button" at bounding box center [564, 132] width 11 height 11
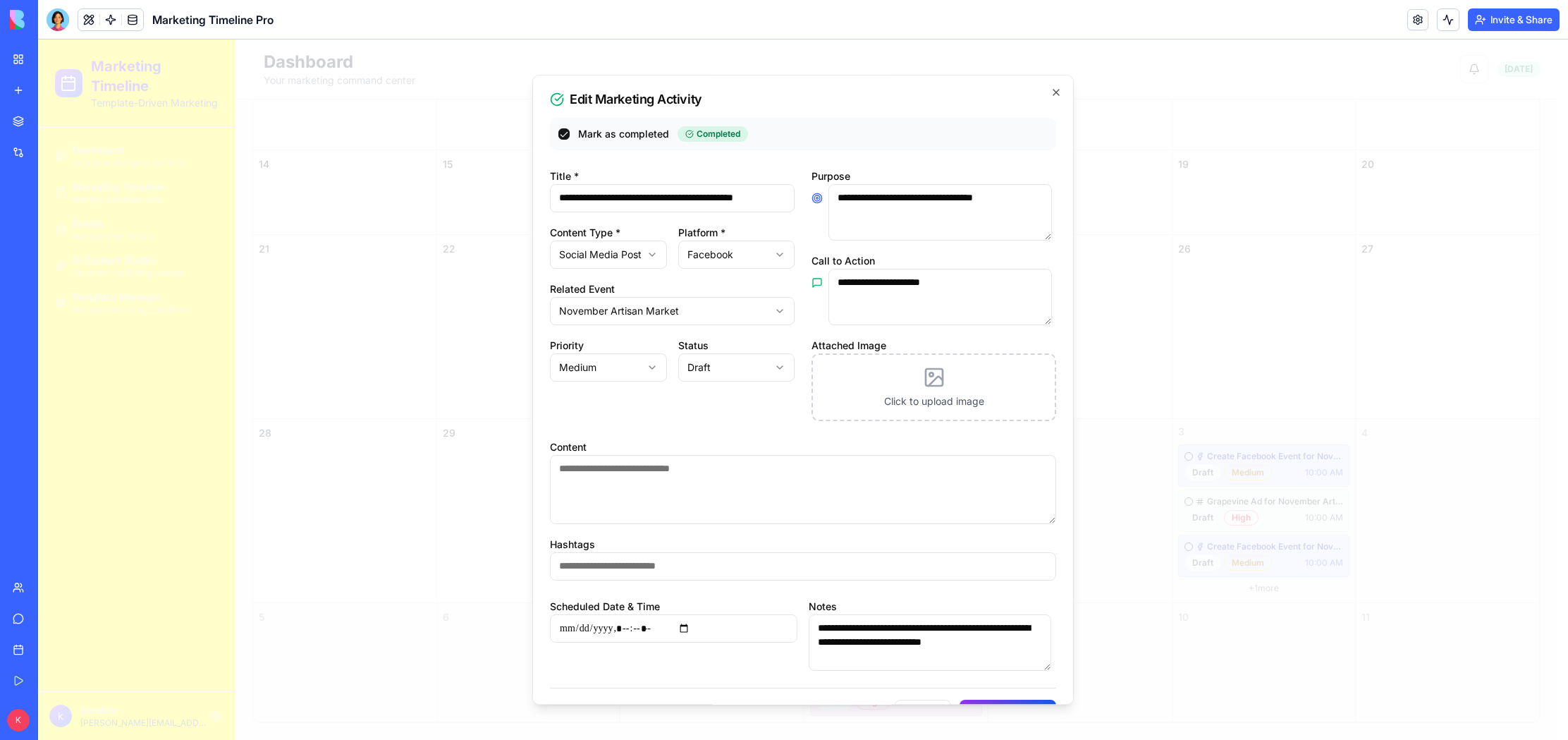
scroll to position [40, 0]
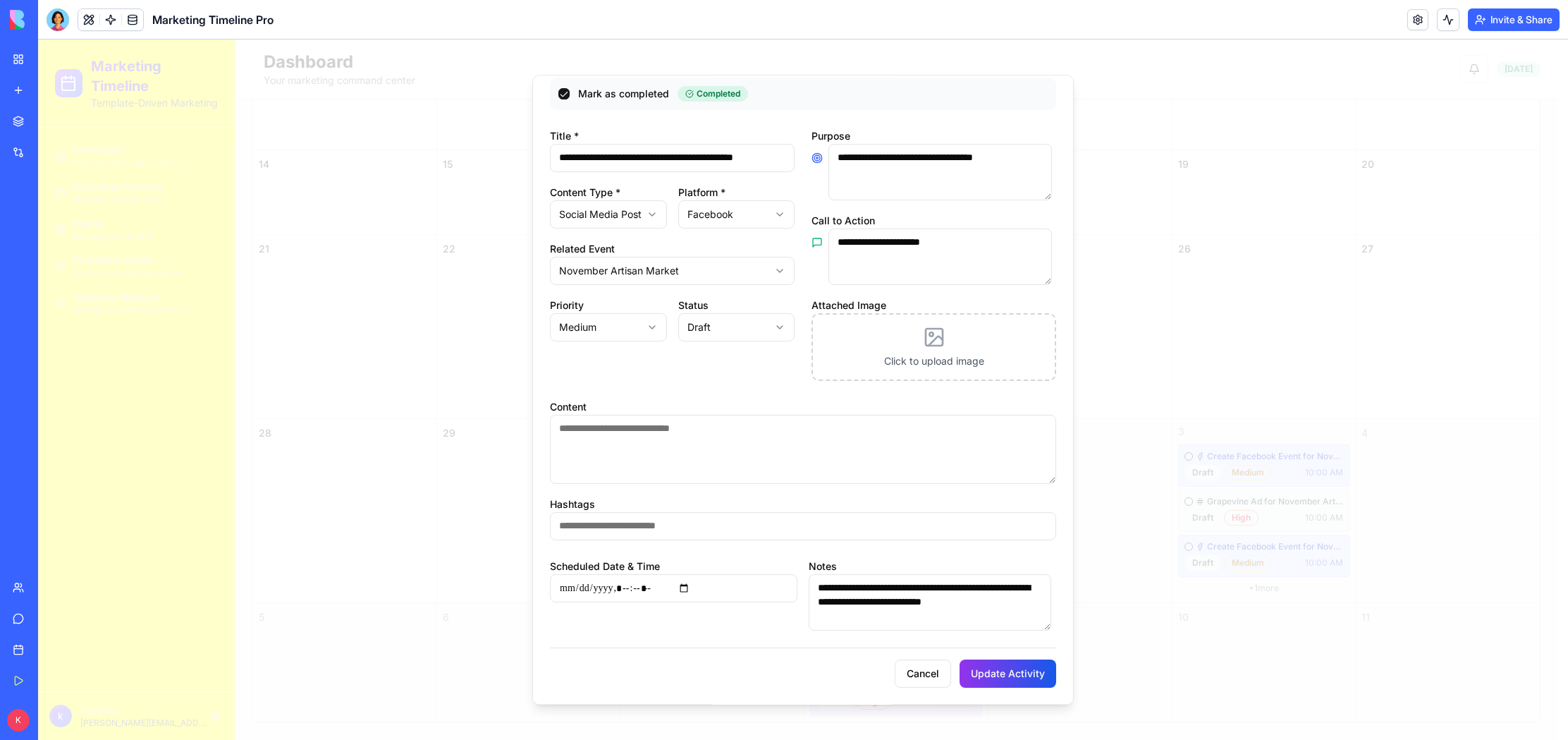
click at [694, 437] on textarea "Content" at bounding box center [803, 449] width 506 height 69
paste textarea "**********"
type textarea "**********"
click at [1006, 676] on button "Update Activity" at bounding box center [1007, 673] width 97 height 28
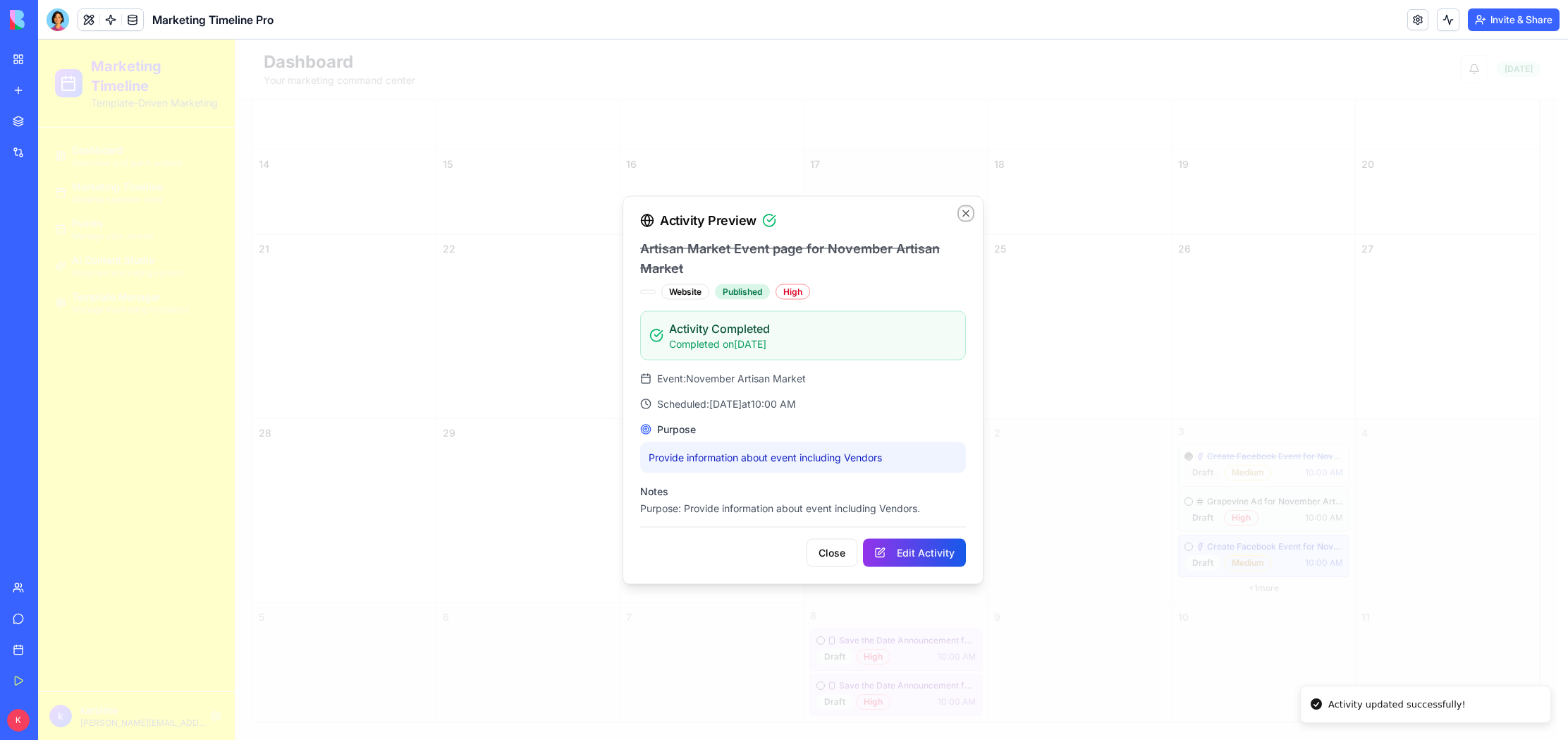
click at [967, 212] on icon "button" at bounding box center [966, 213] width 6 height 6
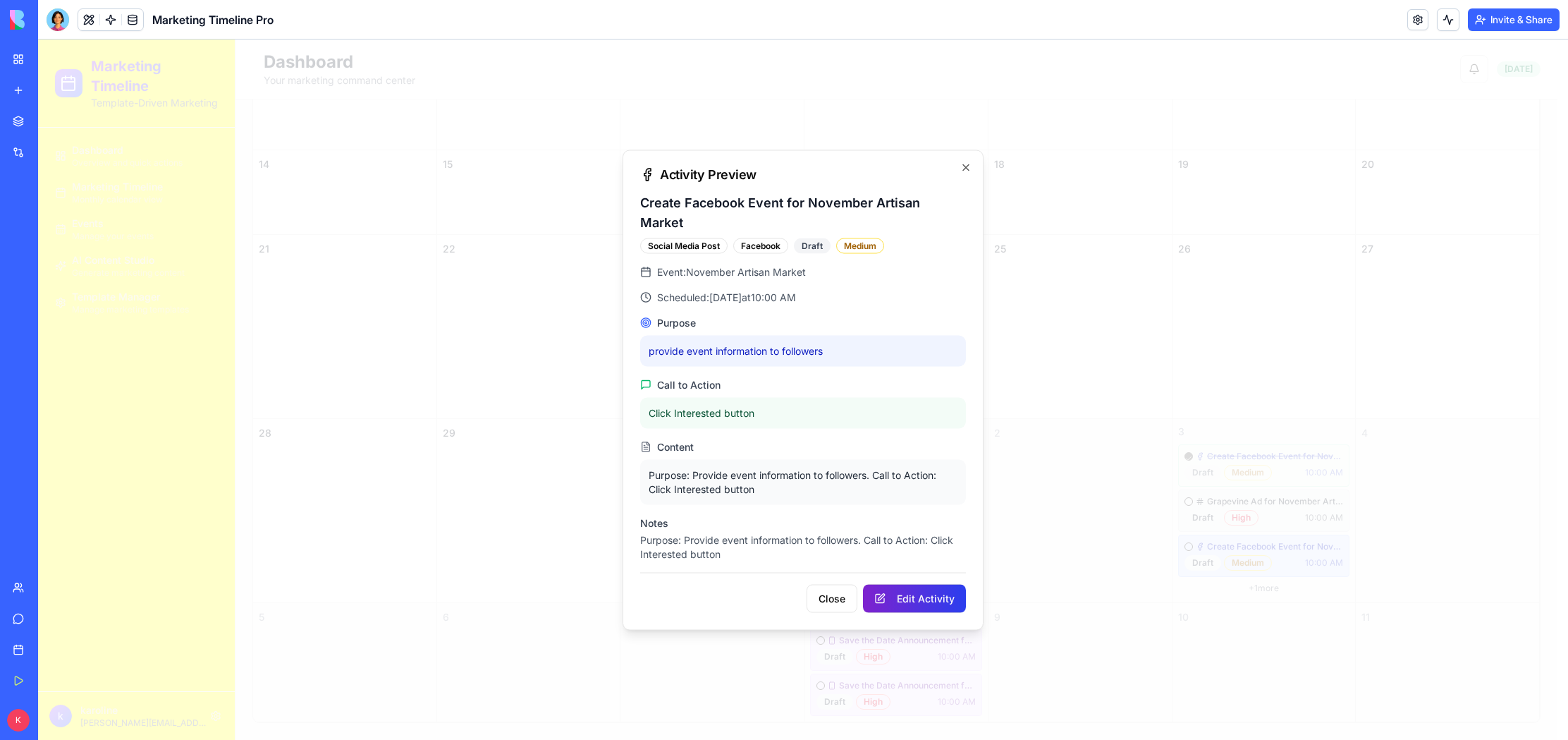
click at [940, 592] on button "Edit Activity" at bounding box center [914, 598] width 103 height 28
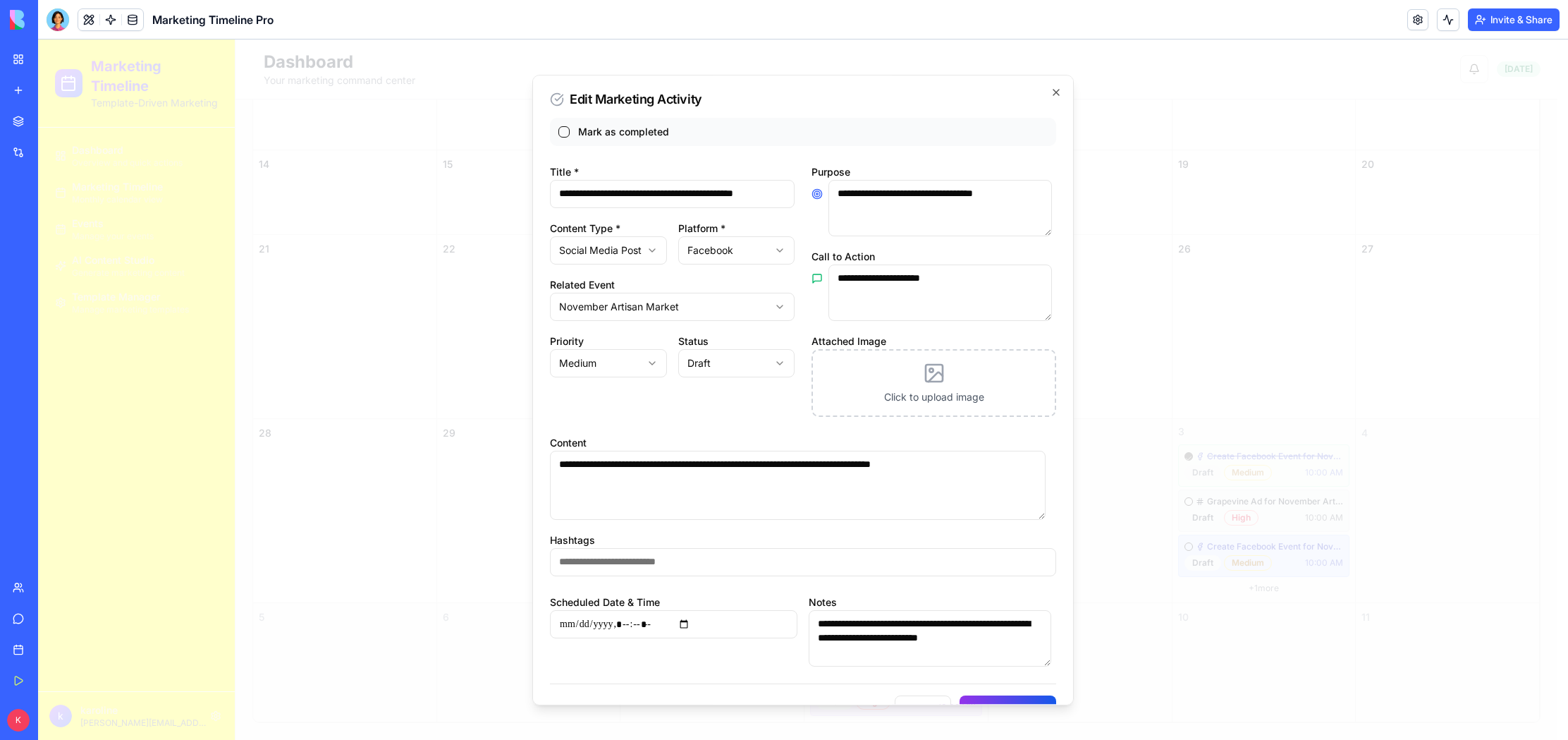
click at [562, 131] on button "button" at bounding box center [564, 132] width 11 height 11
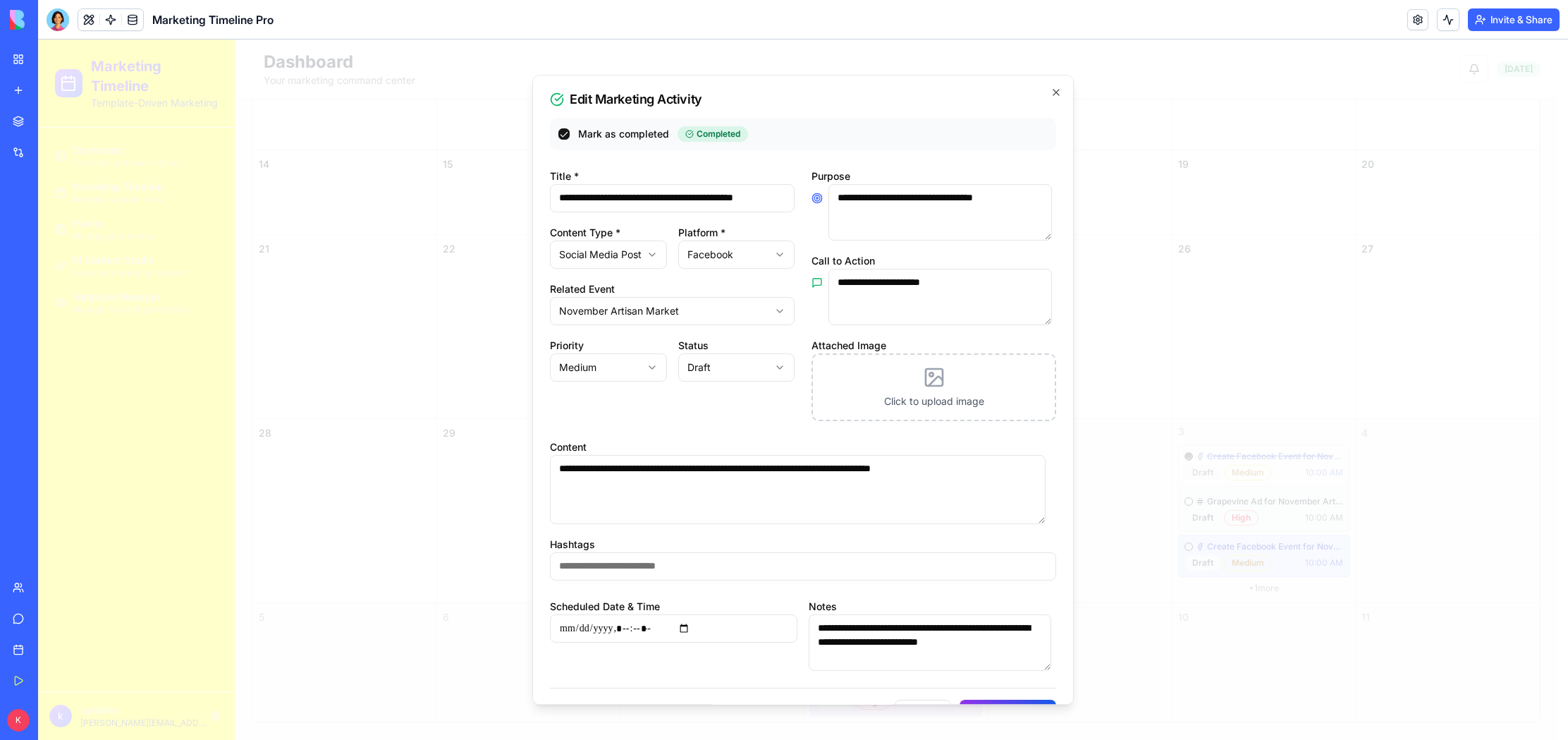
scroll to position [2, 0]
click at [1001, 698] on button "Update Activity" at bounding box center [1007, 712] width 97 height 28
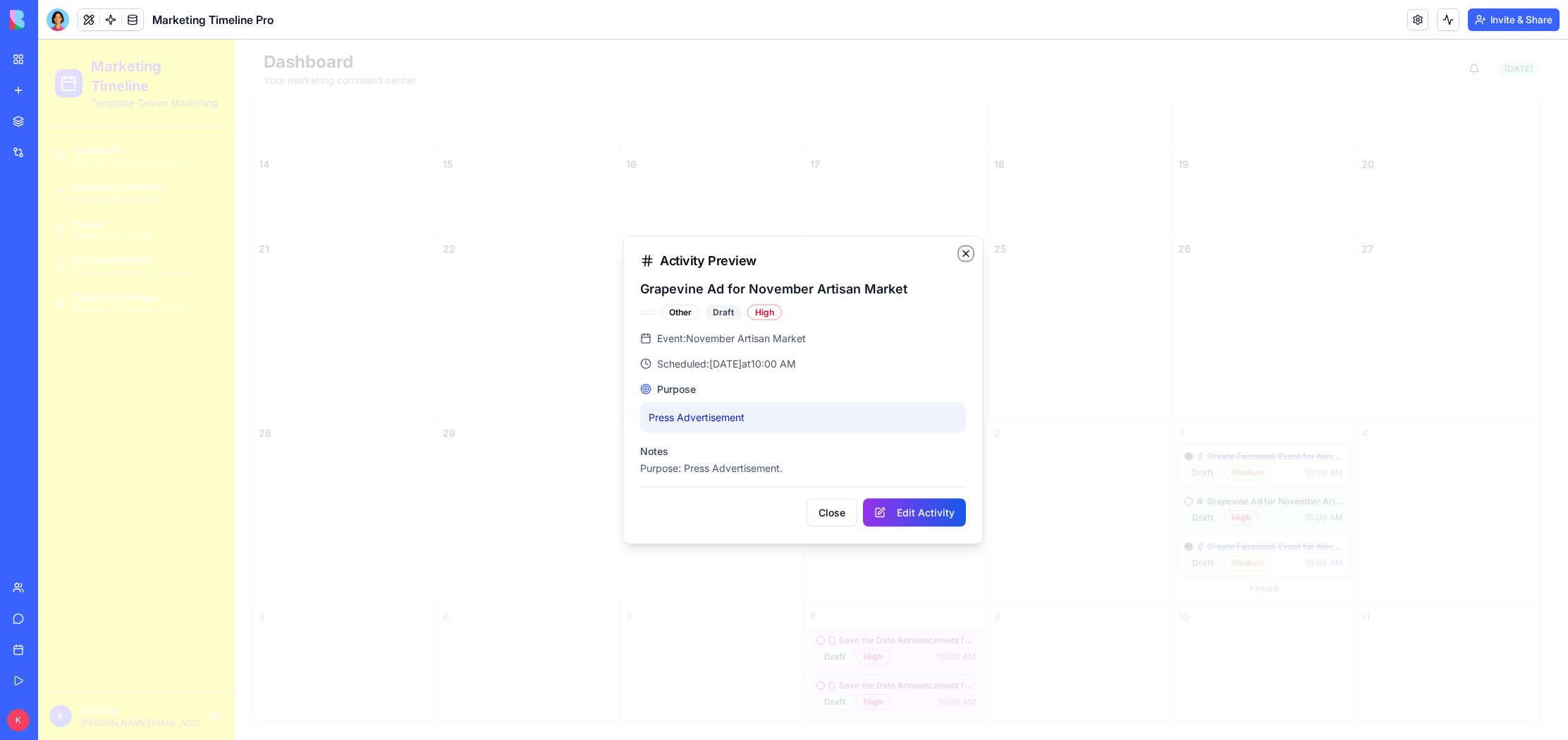
click at [970, 254] on icon "button" at bounding box center [966, 253] width 11 height 11
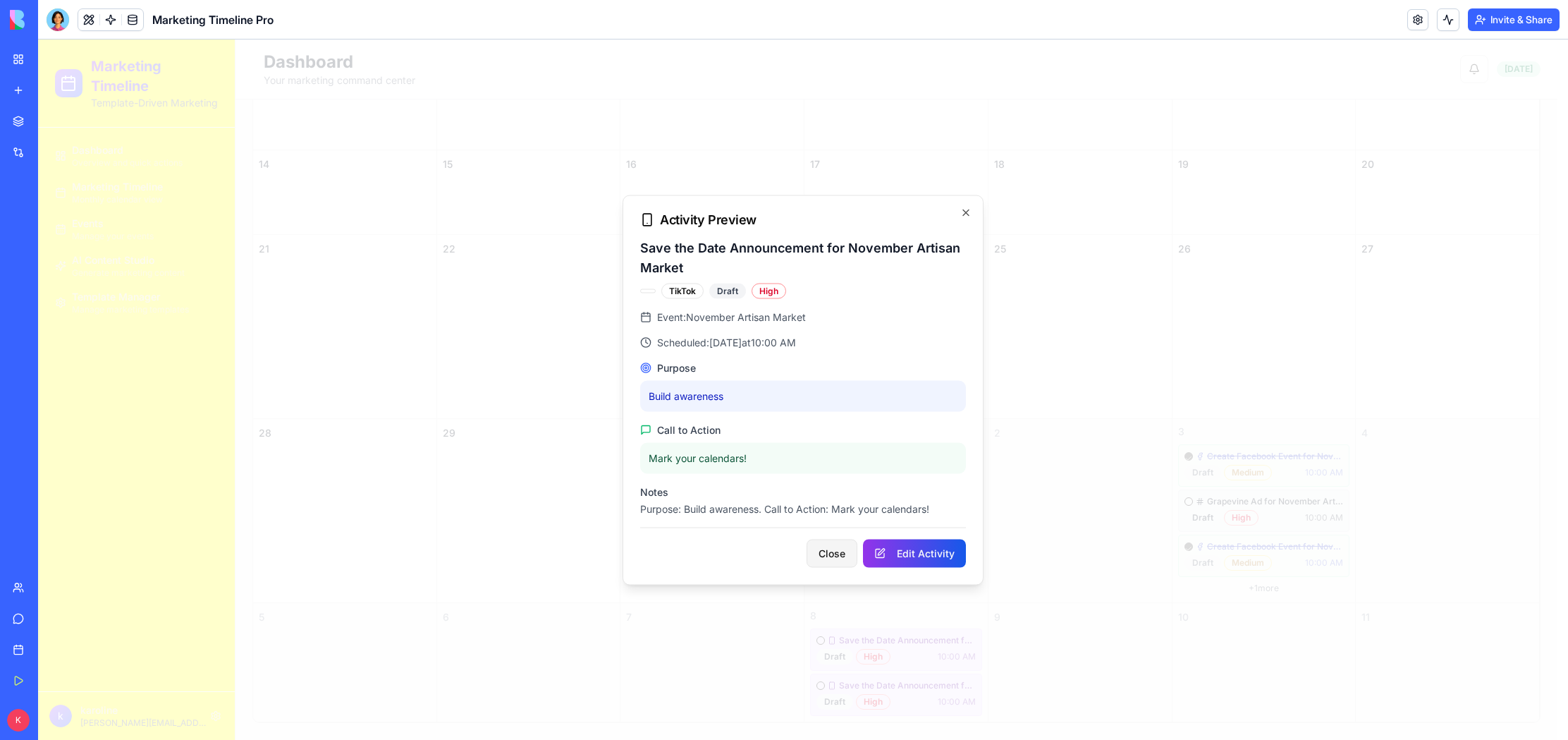
click at [838, 556] on button "Close" at bounding box center [832, 552] width 51 height 28
click at [969, 209] on icon "button" at bounding box center [966, 212] width 6 height 6
click at [970, 209] on icon "button" at bounding box center [966, 213] width 11 height 11
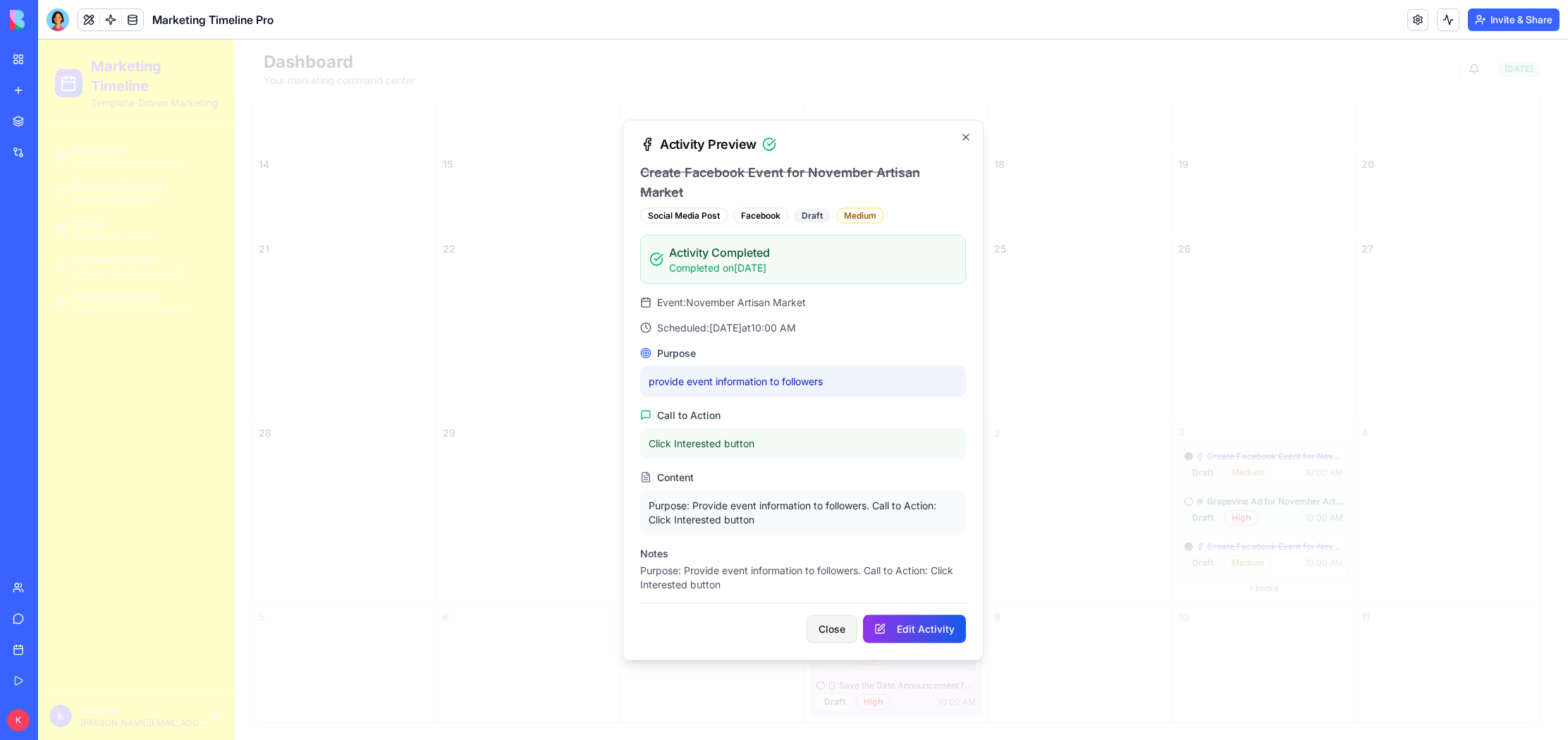
click at [820, 623] on button "Close" at bounding box center [832, 628] width 51 height 28
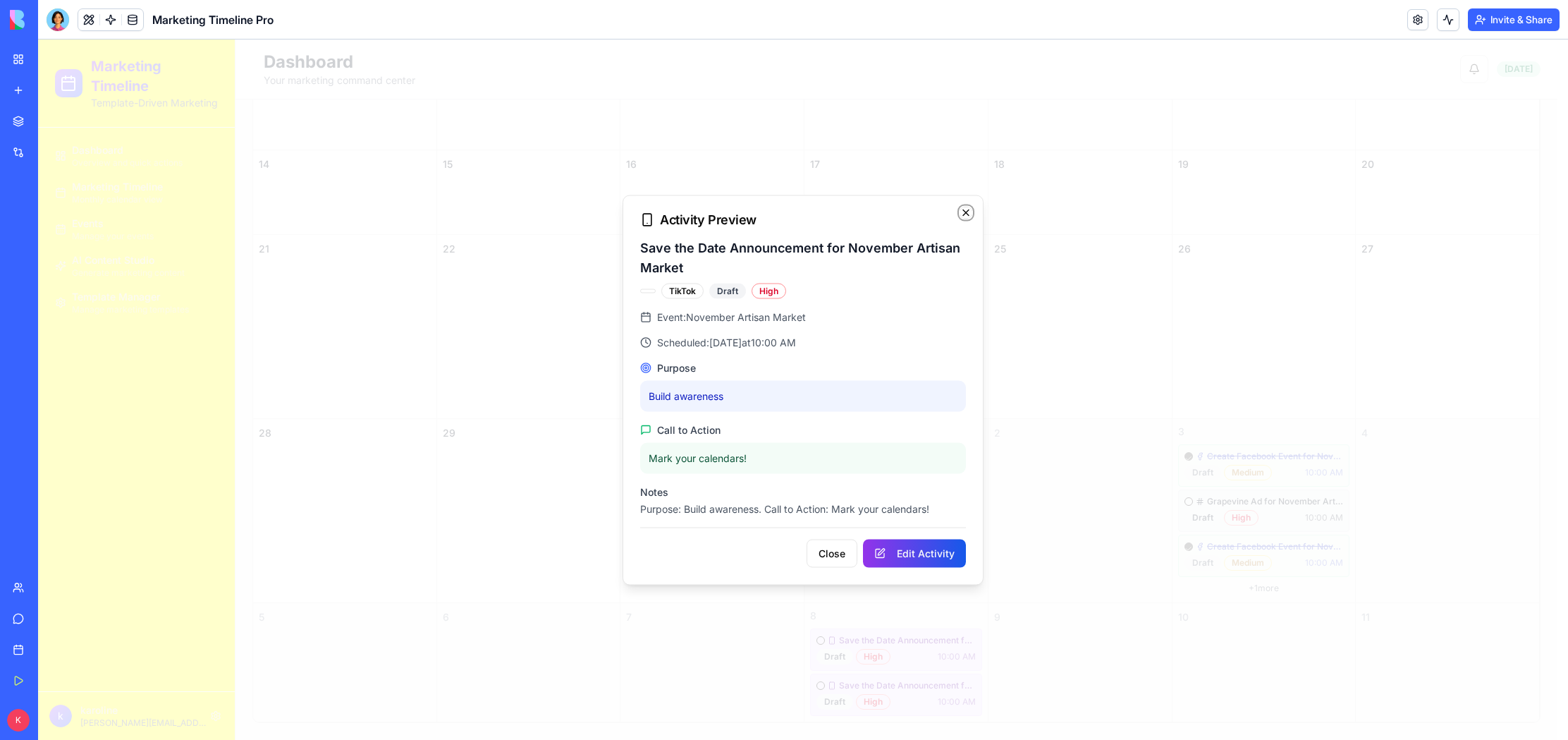
click at [967, 216] on icon "button" at bounding box center [966, 213] width 11 height 11
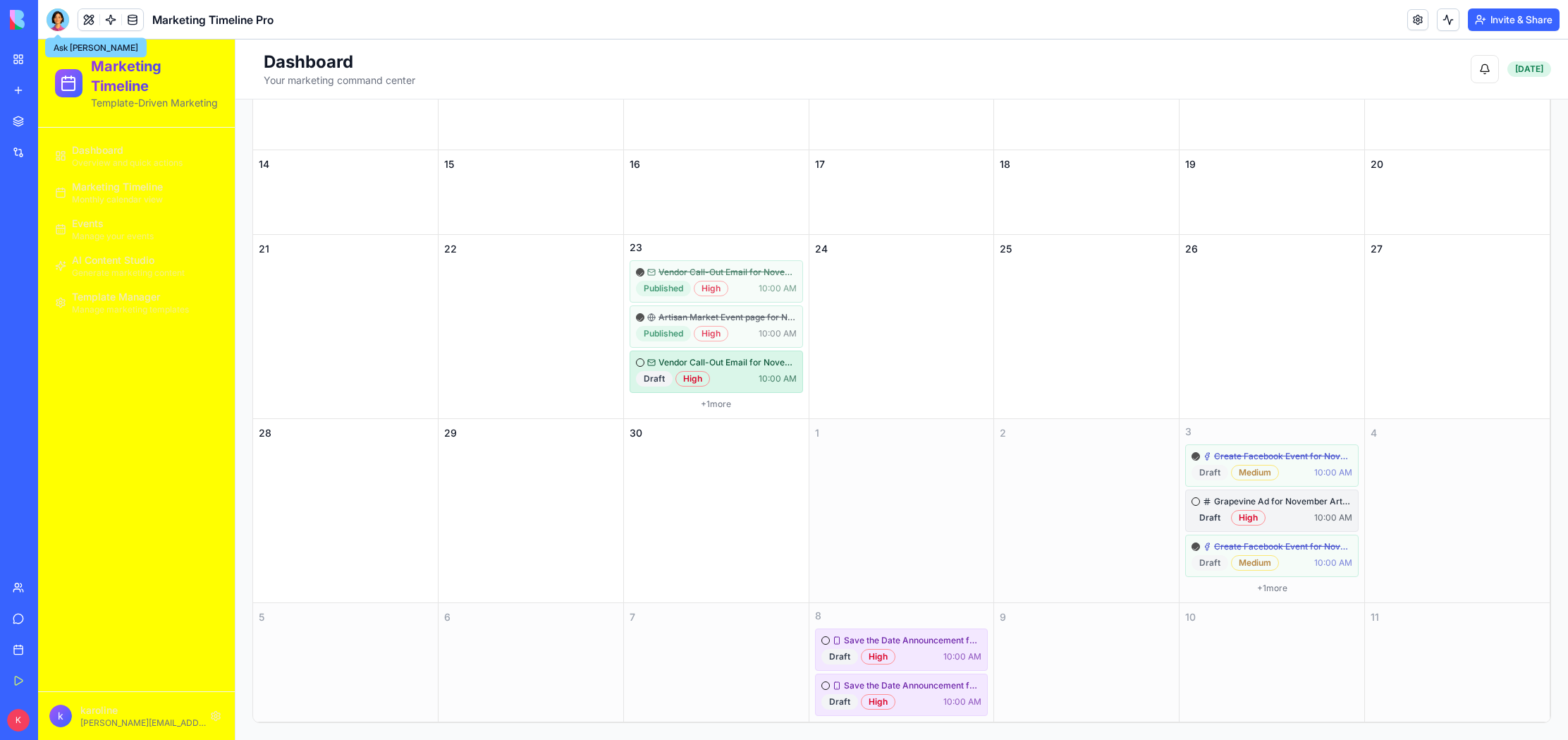
click at [62, 10] on div at bounding box center [58, 20] width 22 height 22
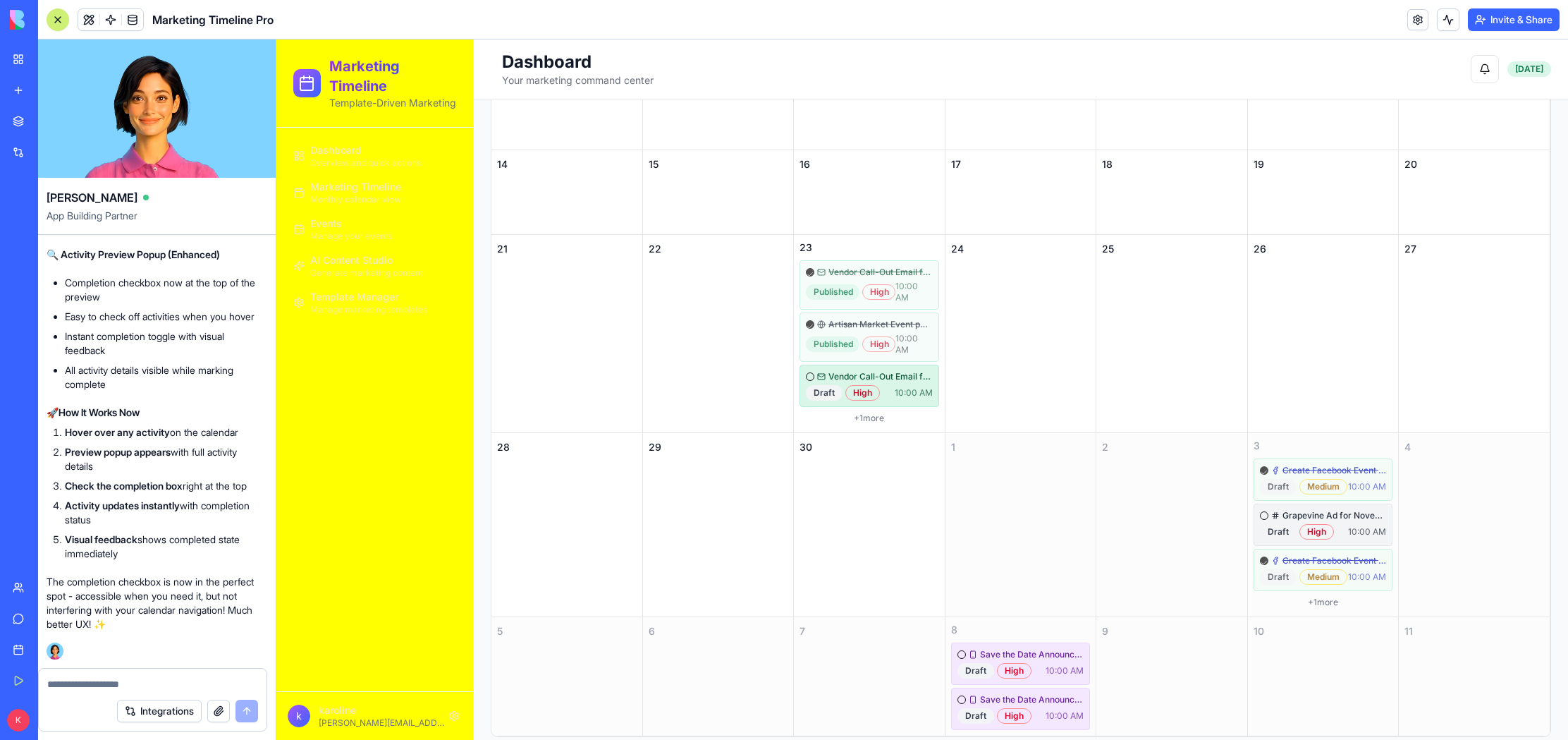
scroll to position [0, 0]
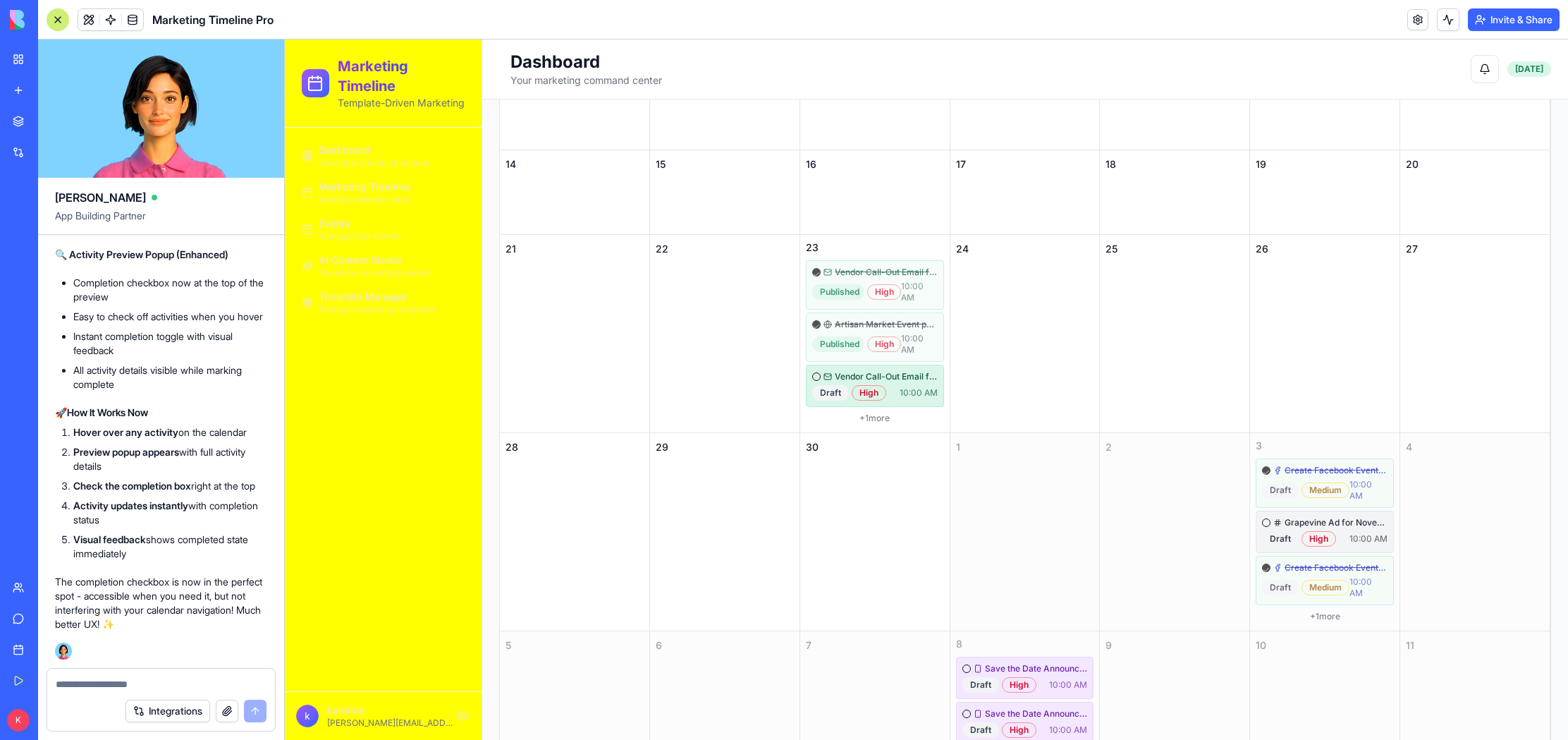
click at [157, 683] on textarea at bounding box center [161, 684] width 211 height 14
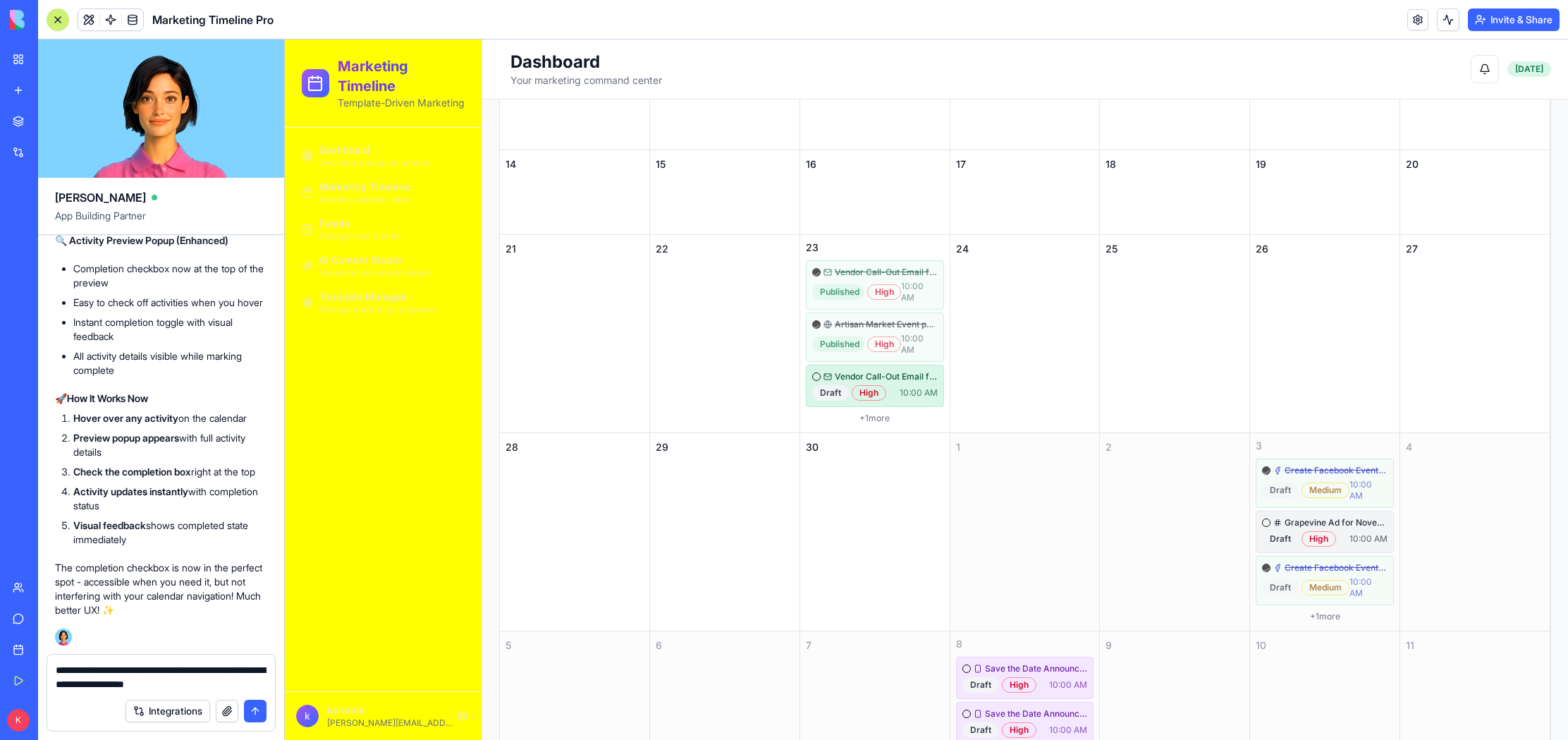
type textarea "**********"
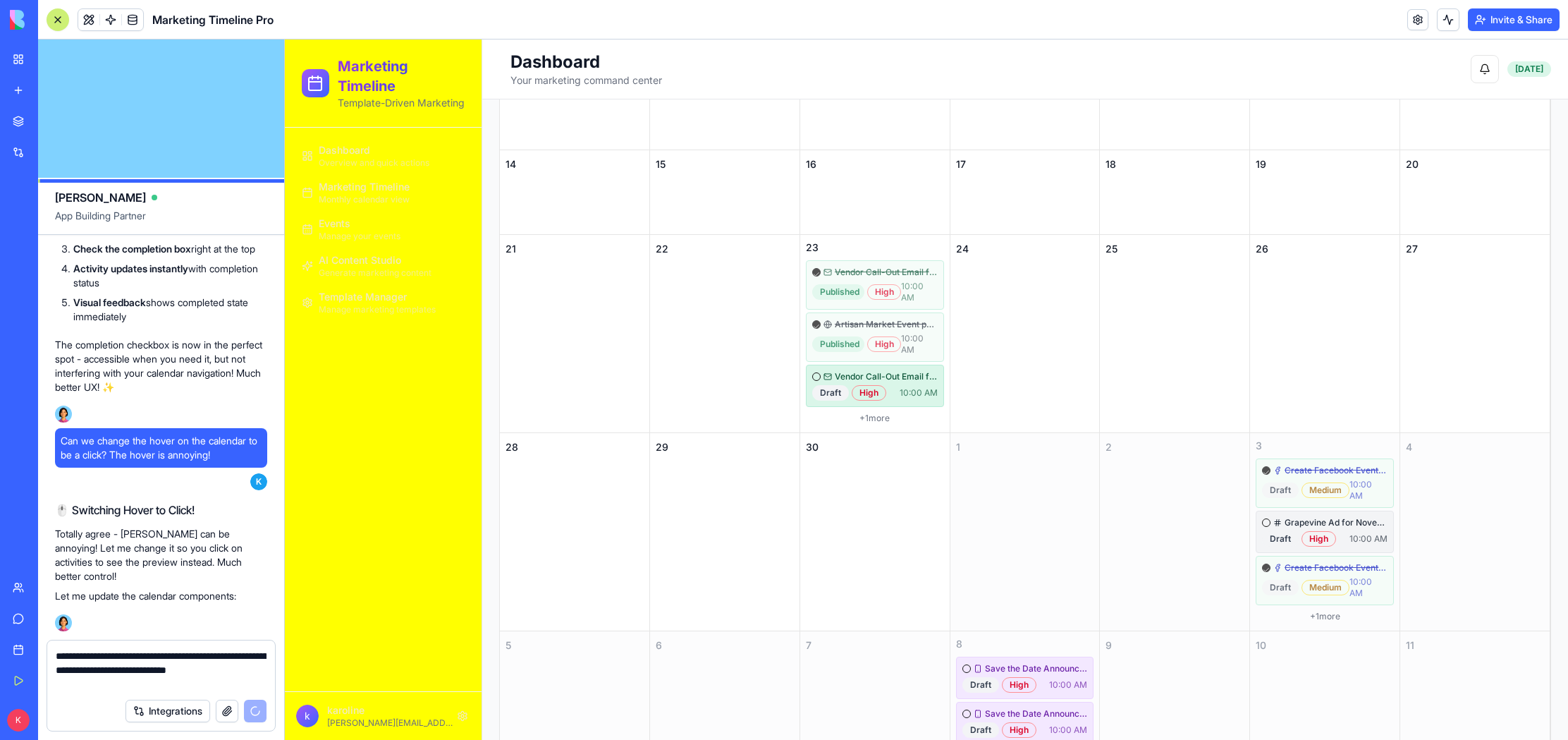
scroll to position [14975, 0]
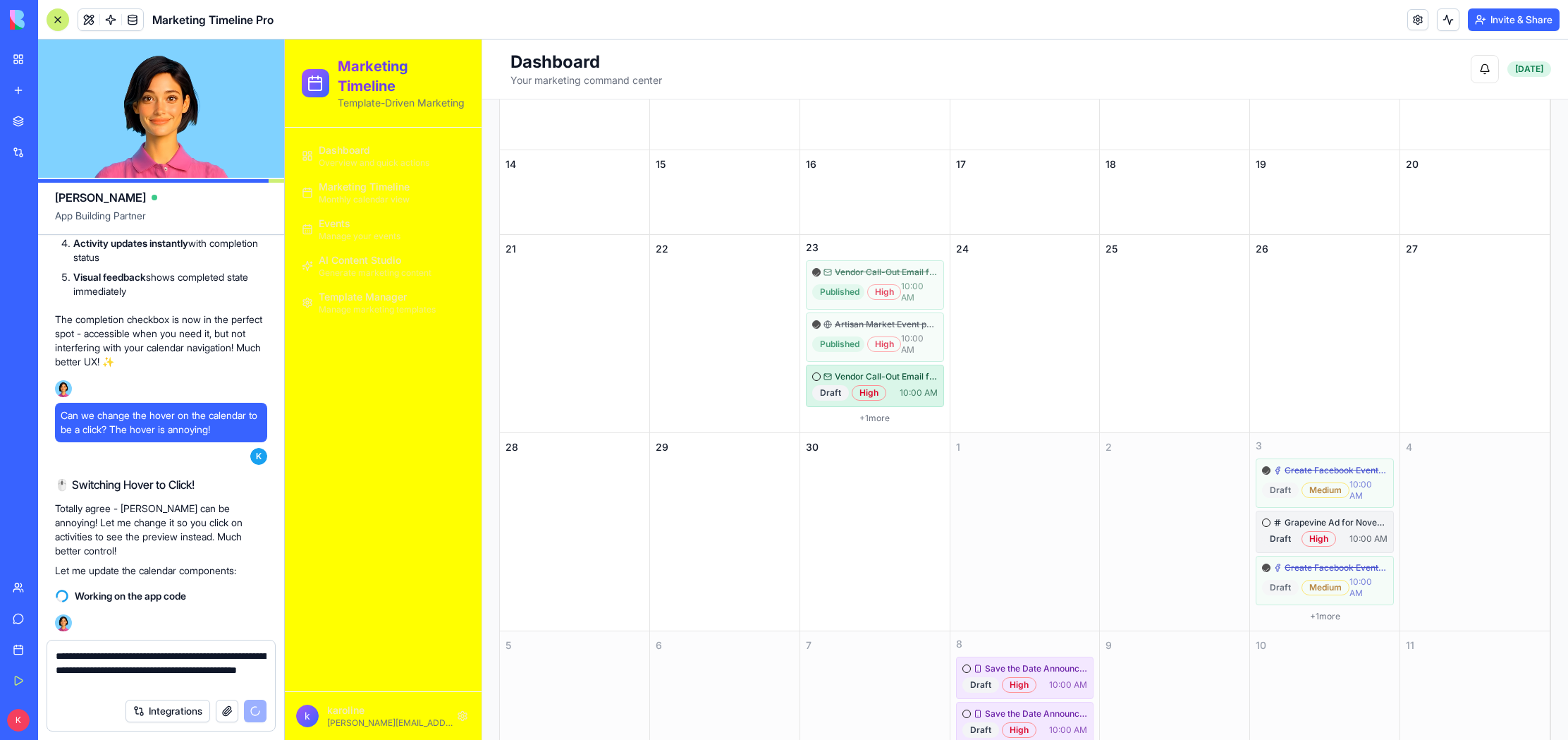
drag, startPoint x: 239, startPoint y: 671, endPoint x: 261, endPoint y: 670, distance: 22.0
click at [261, 670] on textarea "**********" at bounding box center [161, 670] width 211 height 42
type textarea "**********"
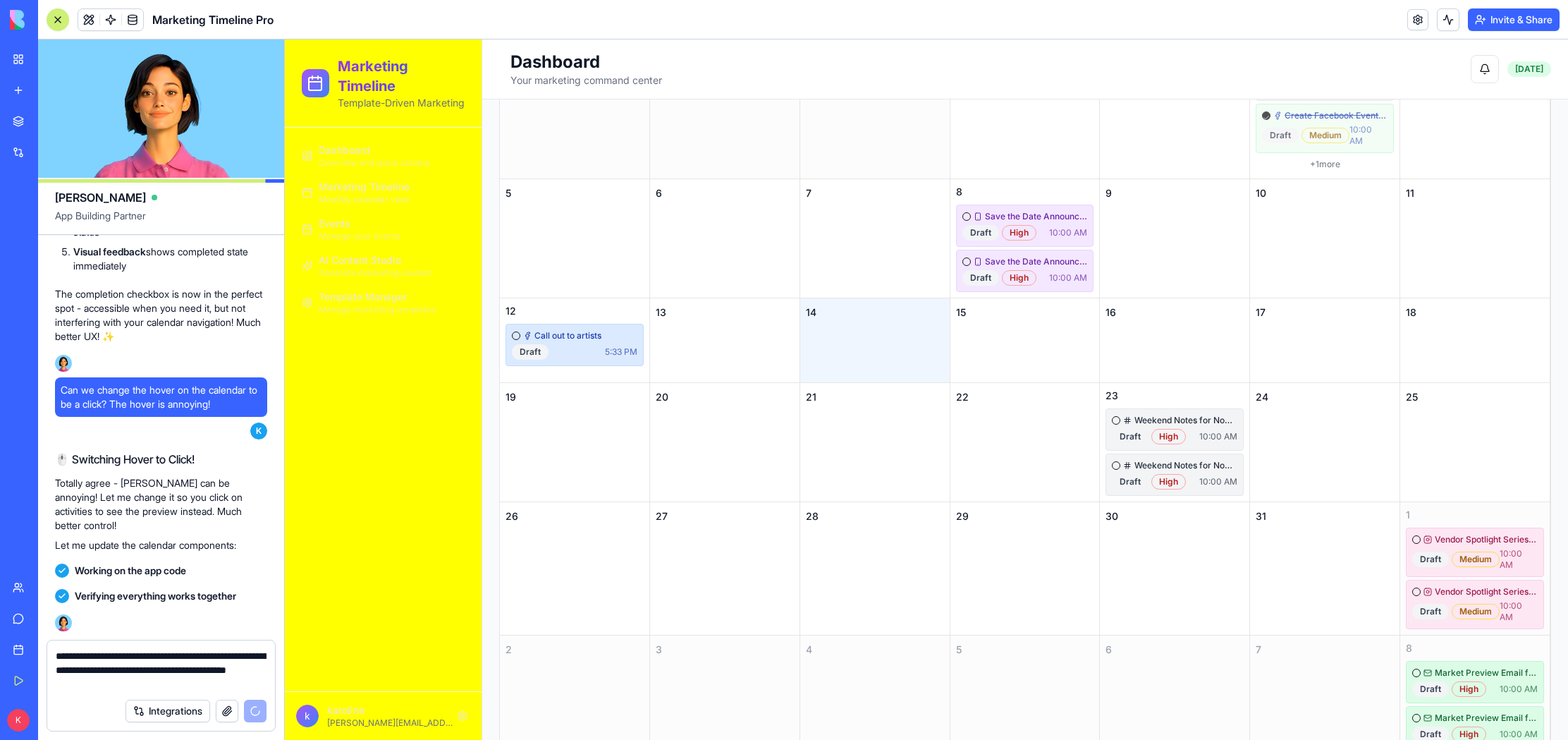
scroll to position [15790, 0]
